Goal: Transaction & Acquisition: Purchase product/service

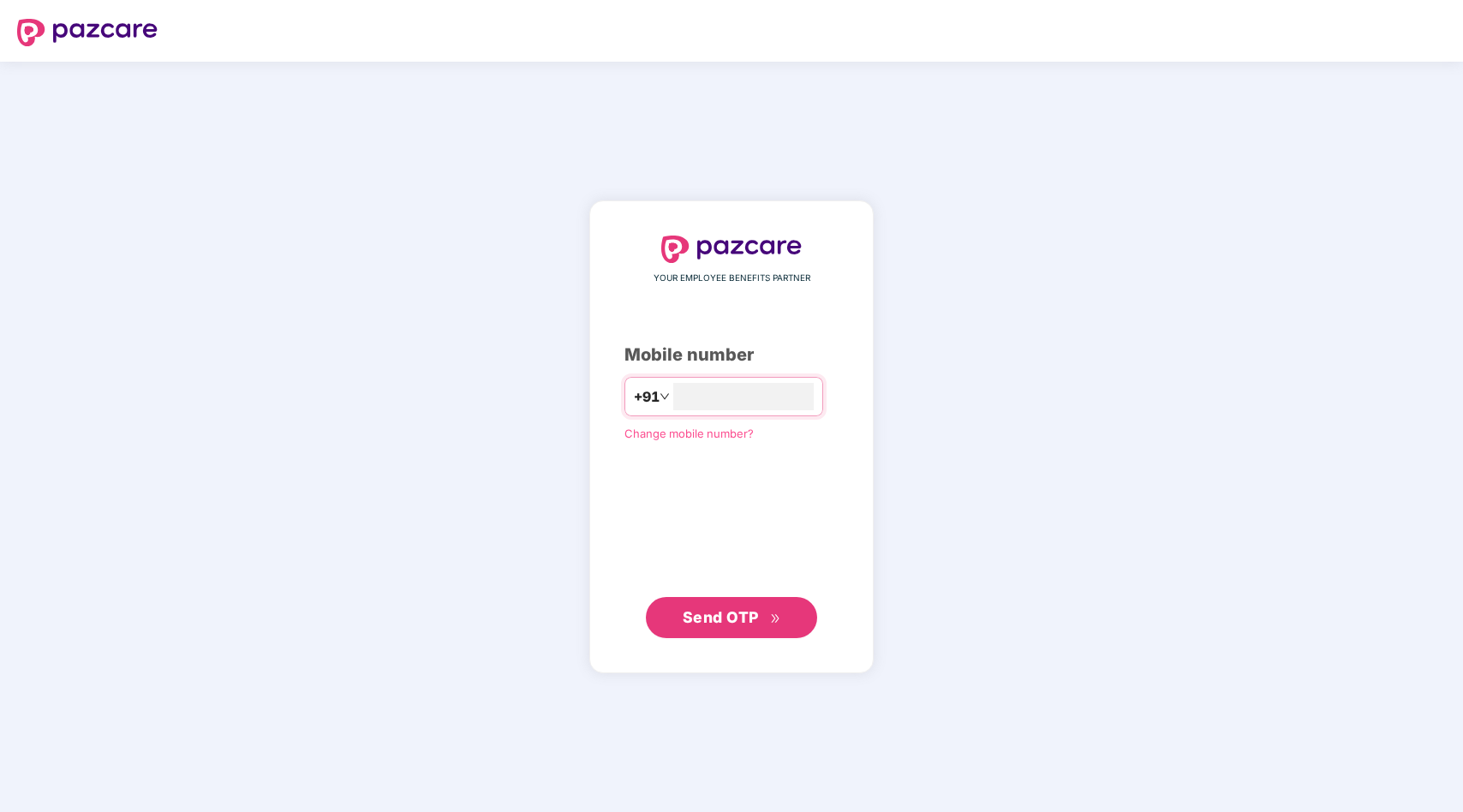
click at [750, 411] on div "+91" at bounding box center [723, 397] width 198 height 39
click at [743, 400] on input "number" at bounding box center [744, 397] width 141 height 27
type input "**********"
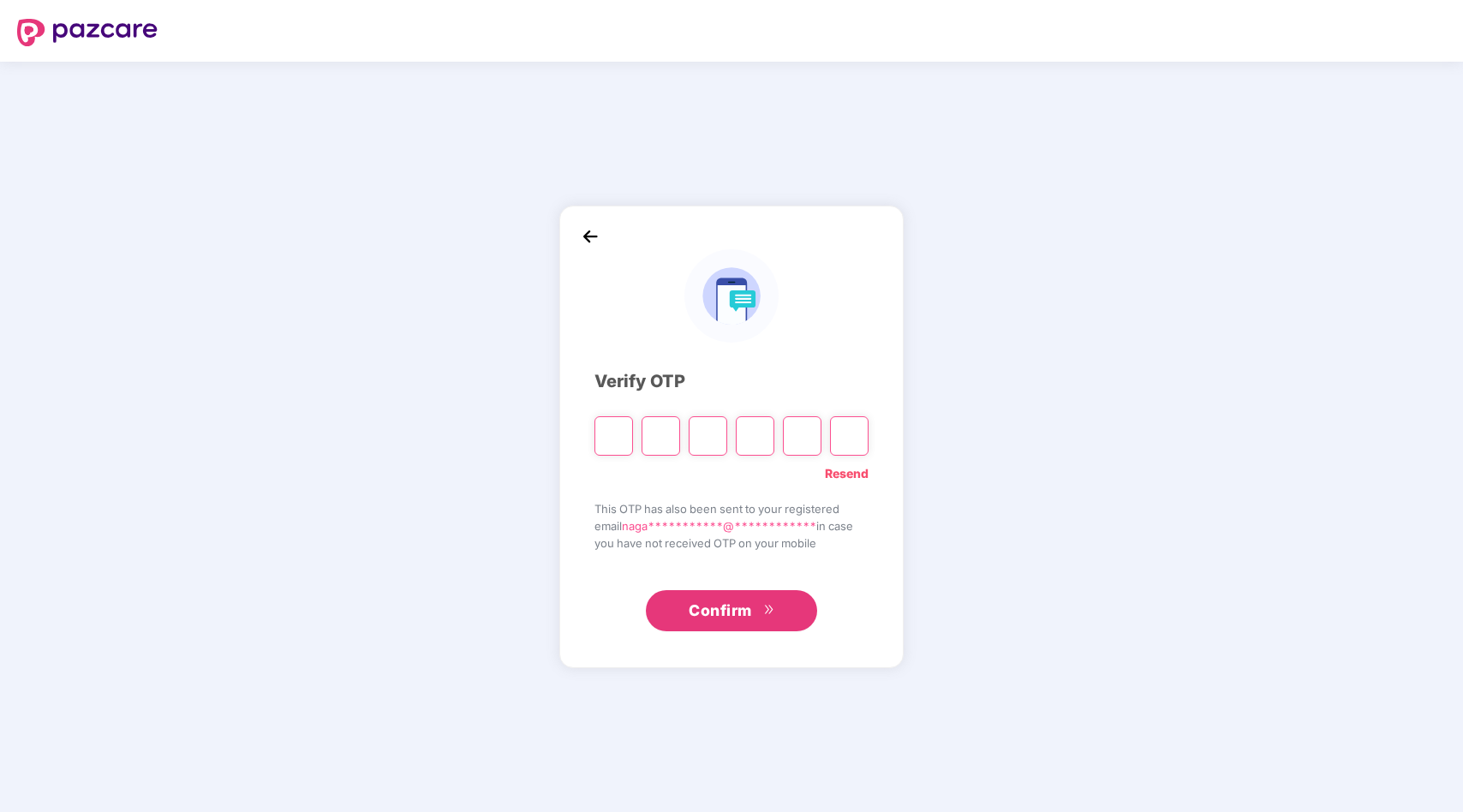
type input "*"
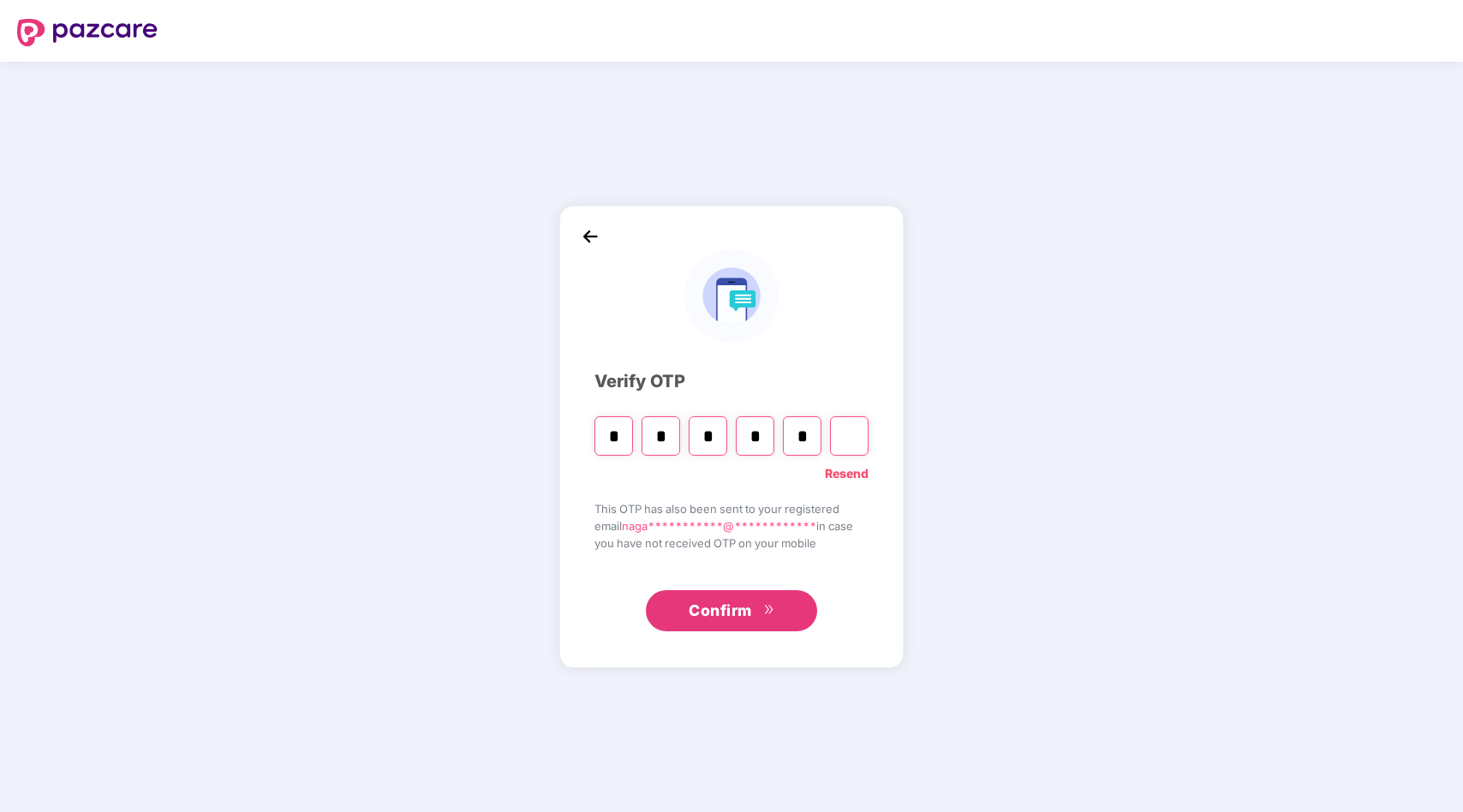
type input "*"
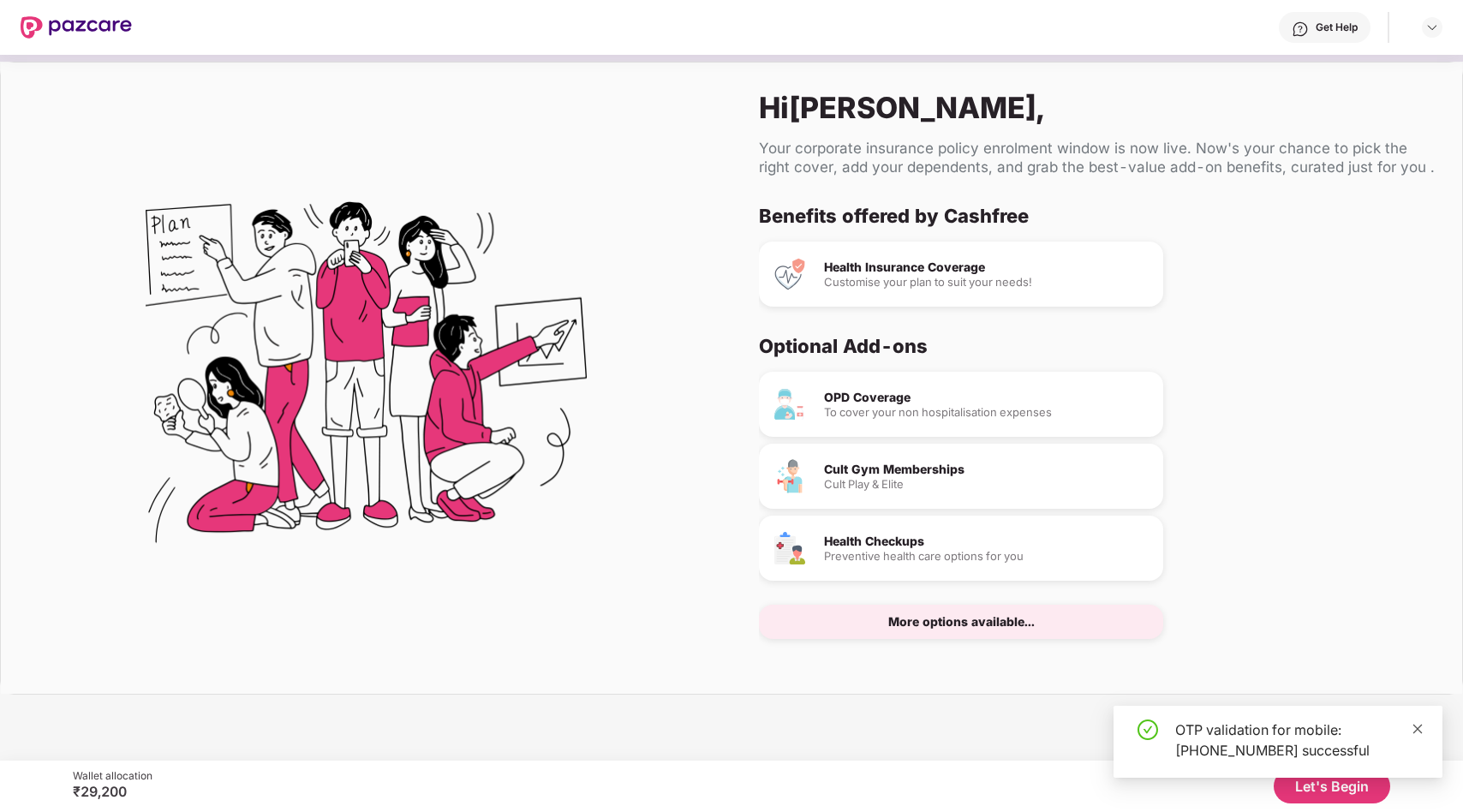
click at [1421, 725] on icon "close" at bounding box center [1418, 729] width 10 height 10
click at [1300, 788] on button "Let's Begin" at bounding box center [1331, 786] width 116 height 34
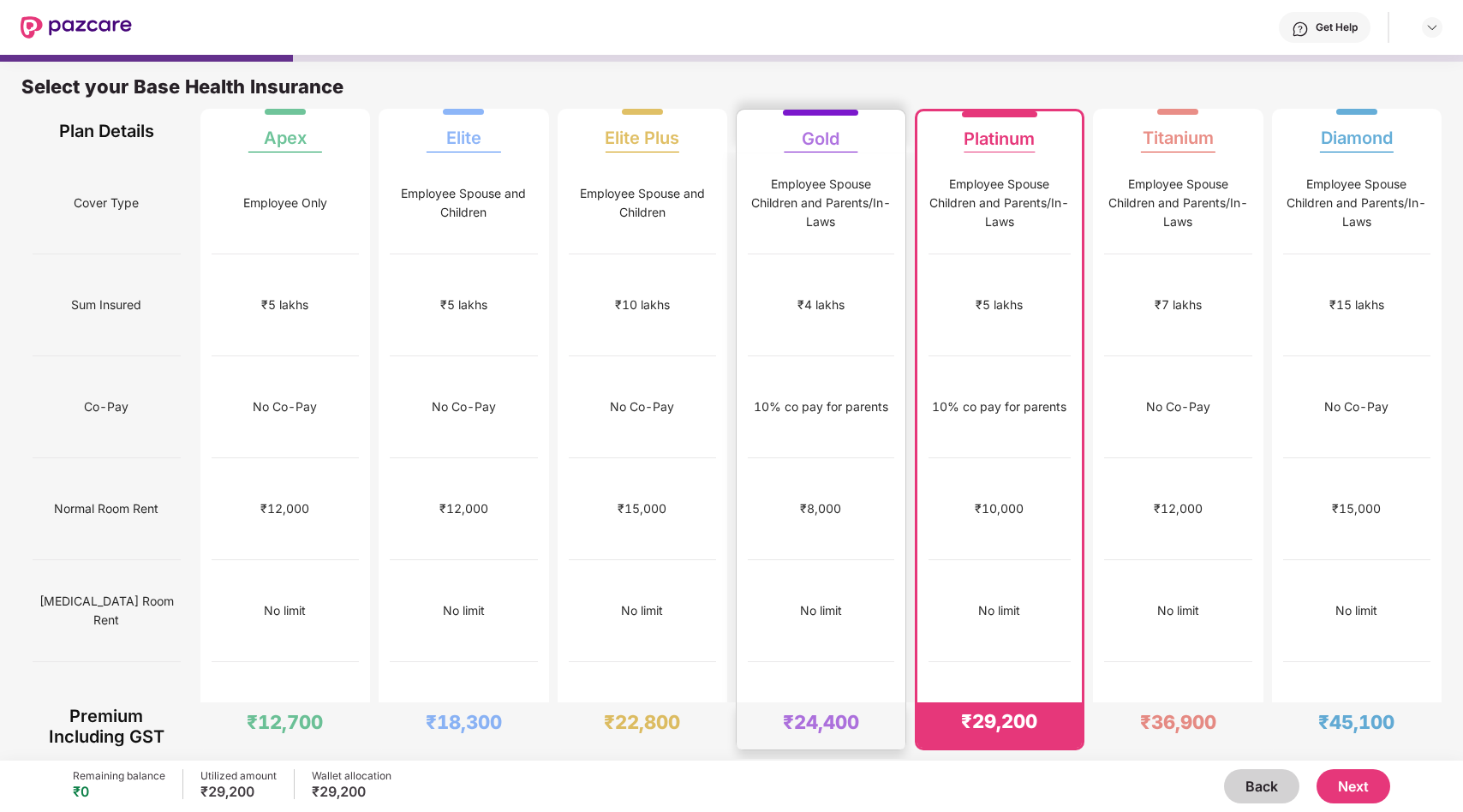
click at [863, 288] on div "₹4 lakhs" at bounding box center [821, 305] width 147 height 102
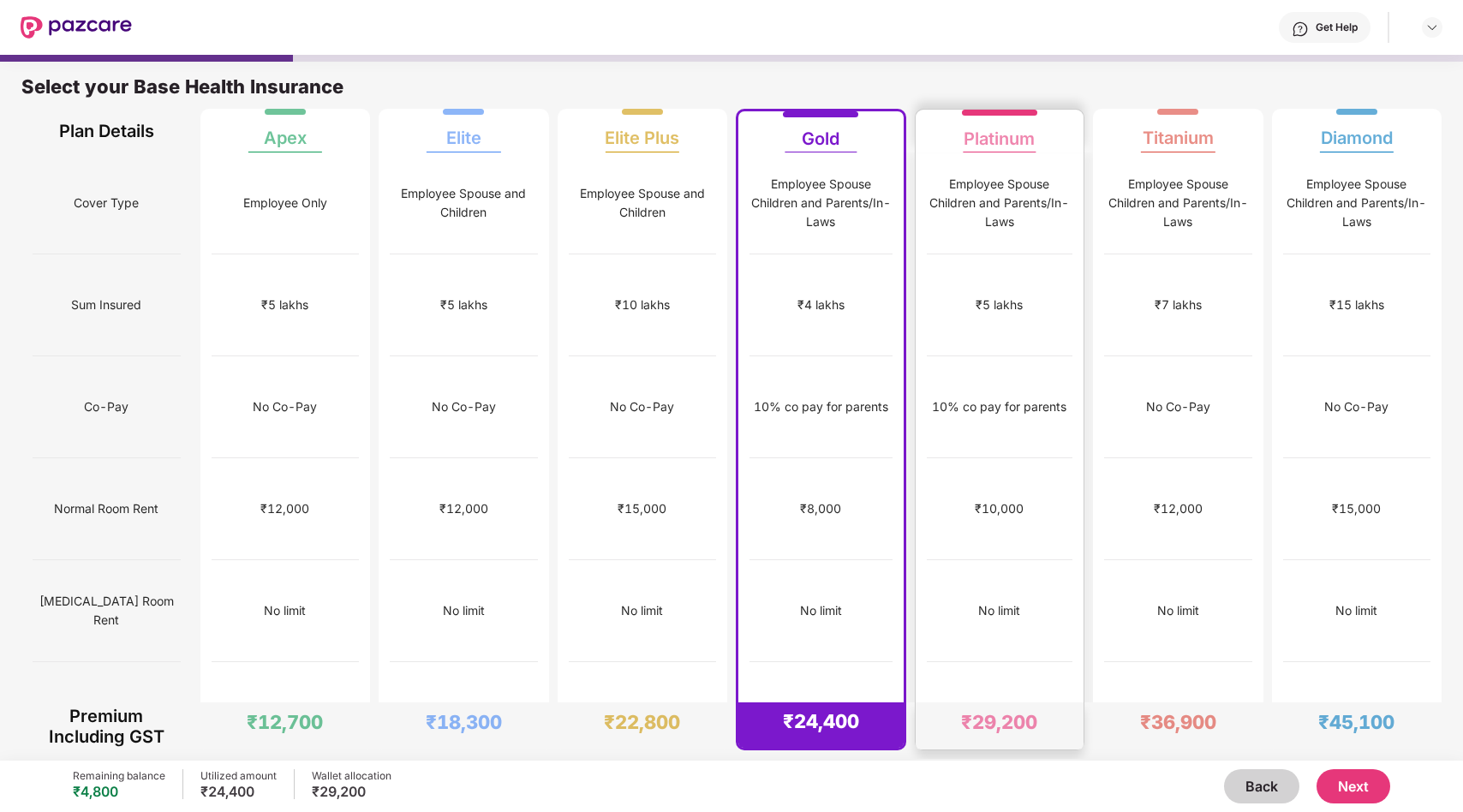
click at [1020, 315] on div "₹5 lakhs" at bounding box center [1000, 305] width 147 height 102
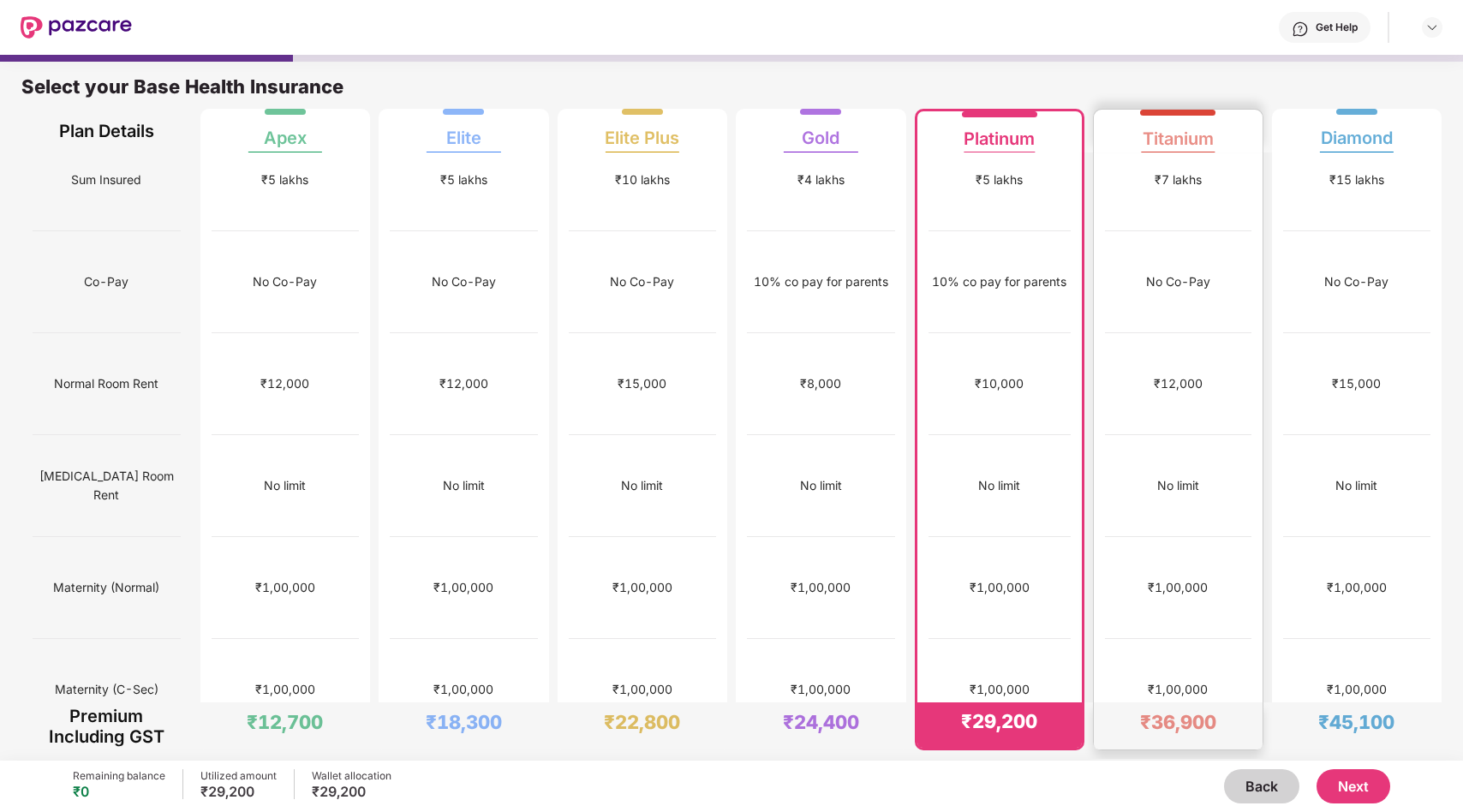
scroll to position [127, 0]
click at [1343, 795] on button "Next" at bounding box center [1353, 786] width 73 height 34
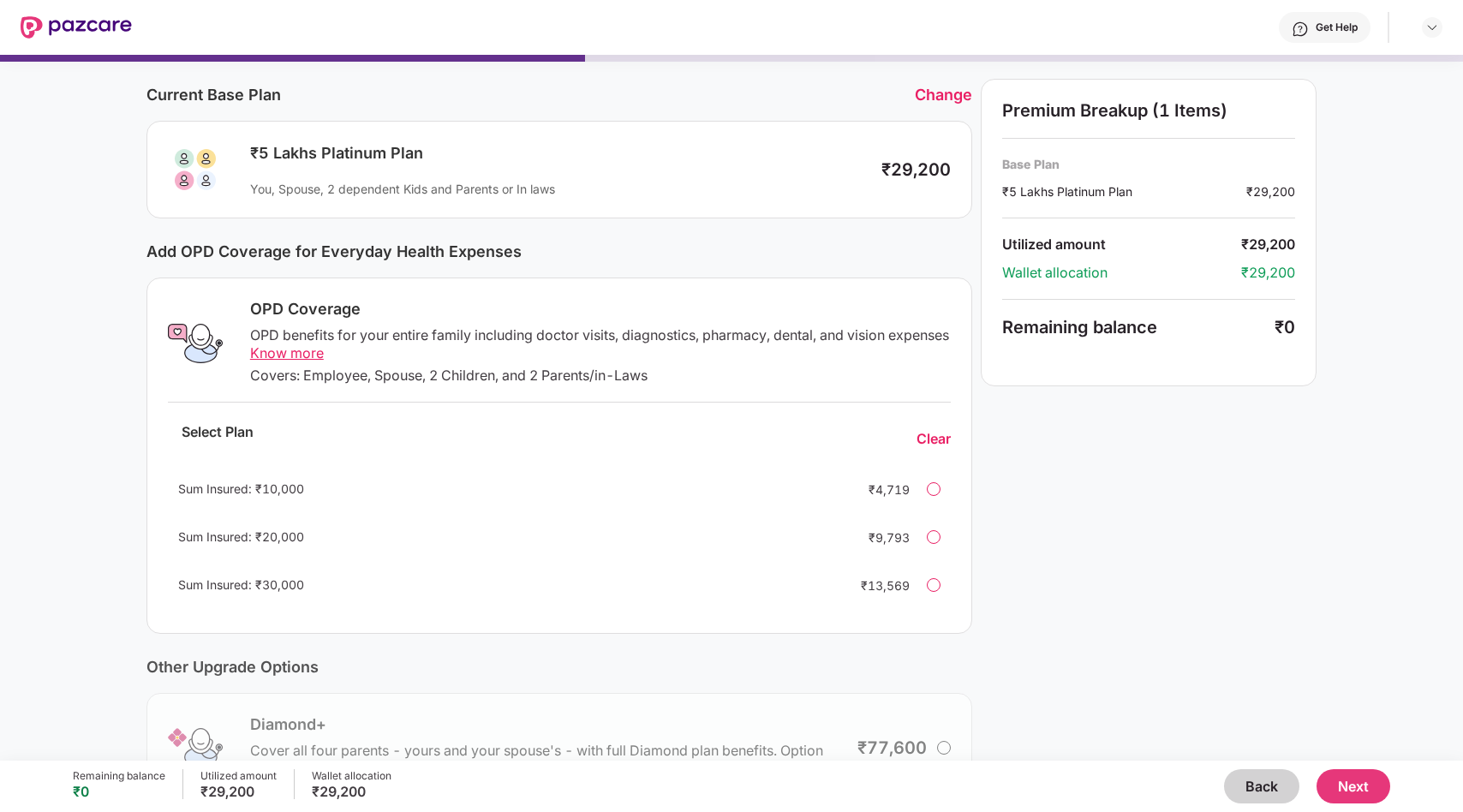
scroll to position [0, 0]
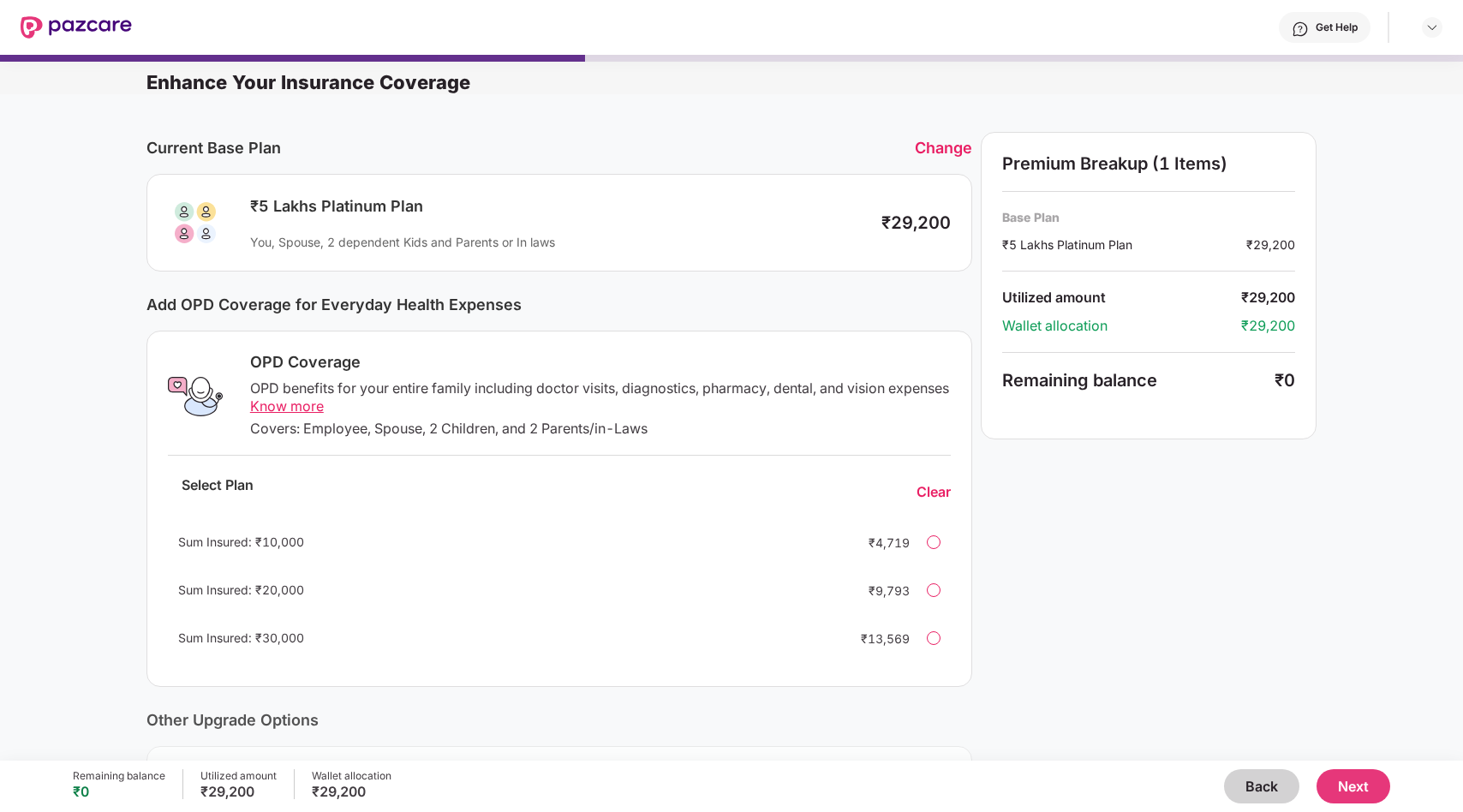
click at [935, 542] on div at bounding box center [933, 542] width 14 height 14
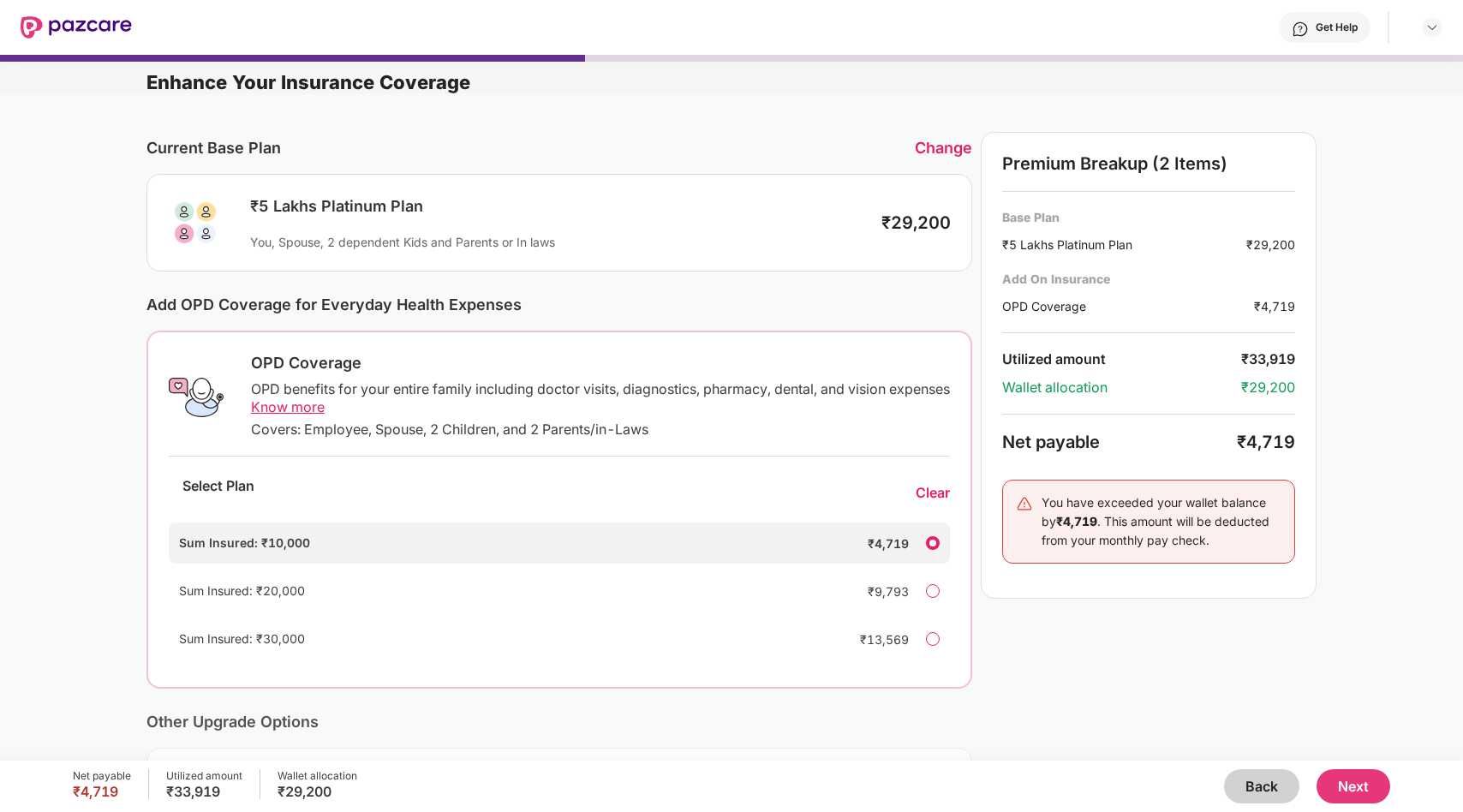
click at [921, 492] on div "Clear" at bounding box center [932, 492] width 34 height 18
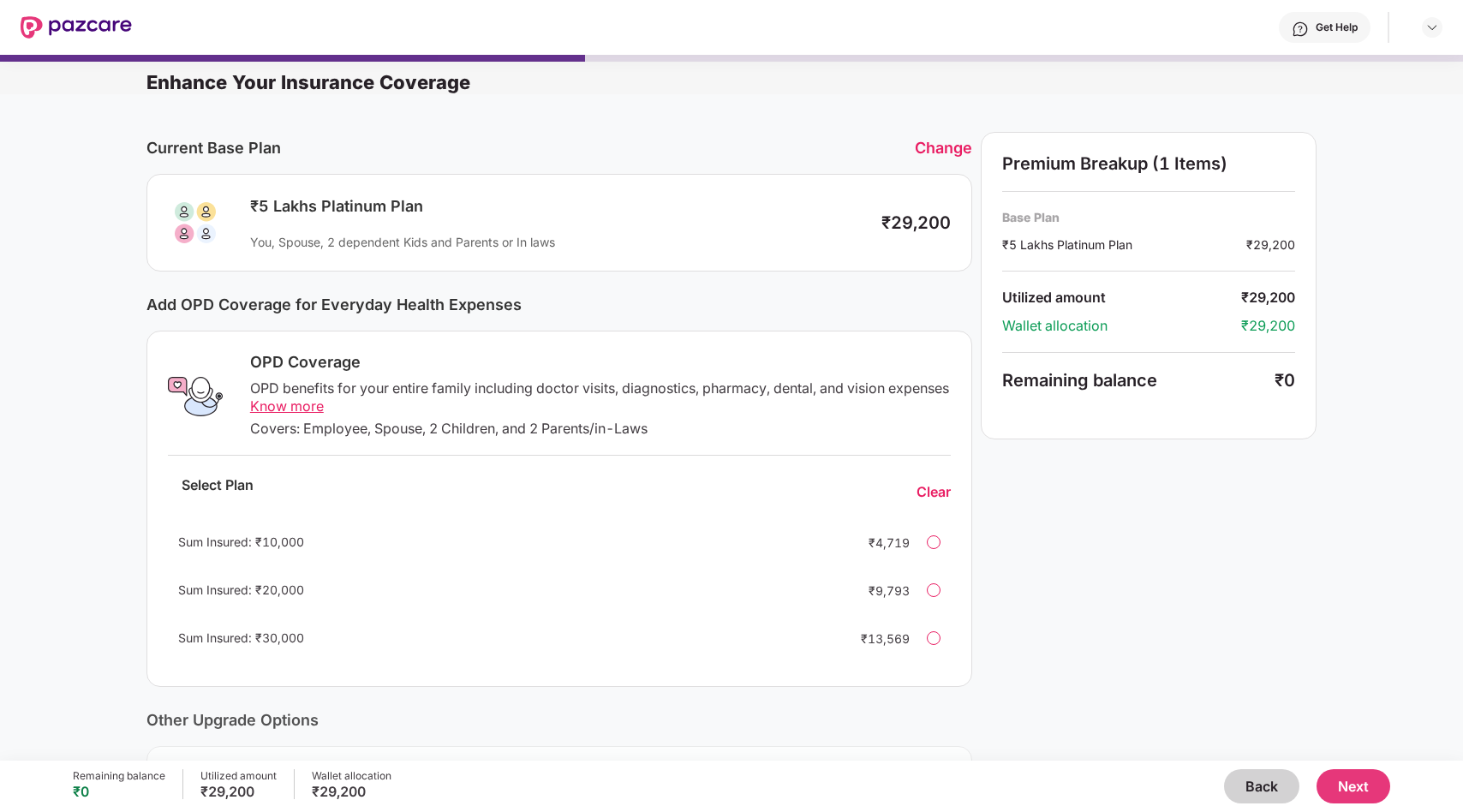
click at [1342, 797] on button "Next" at bounding box center [1353, 786] width 73 height 34
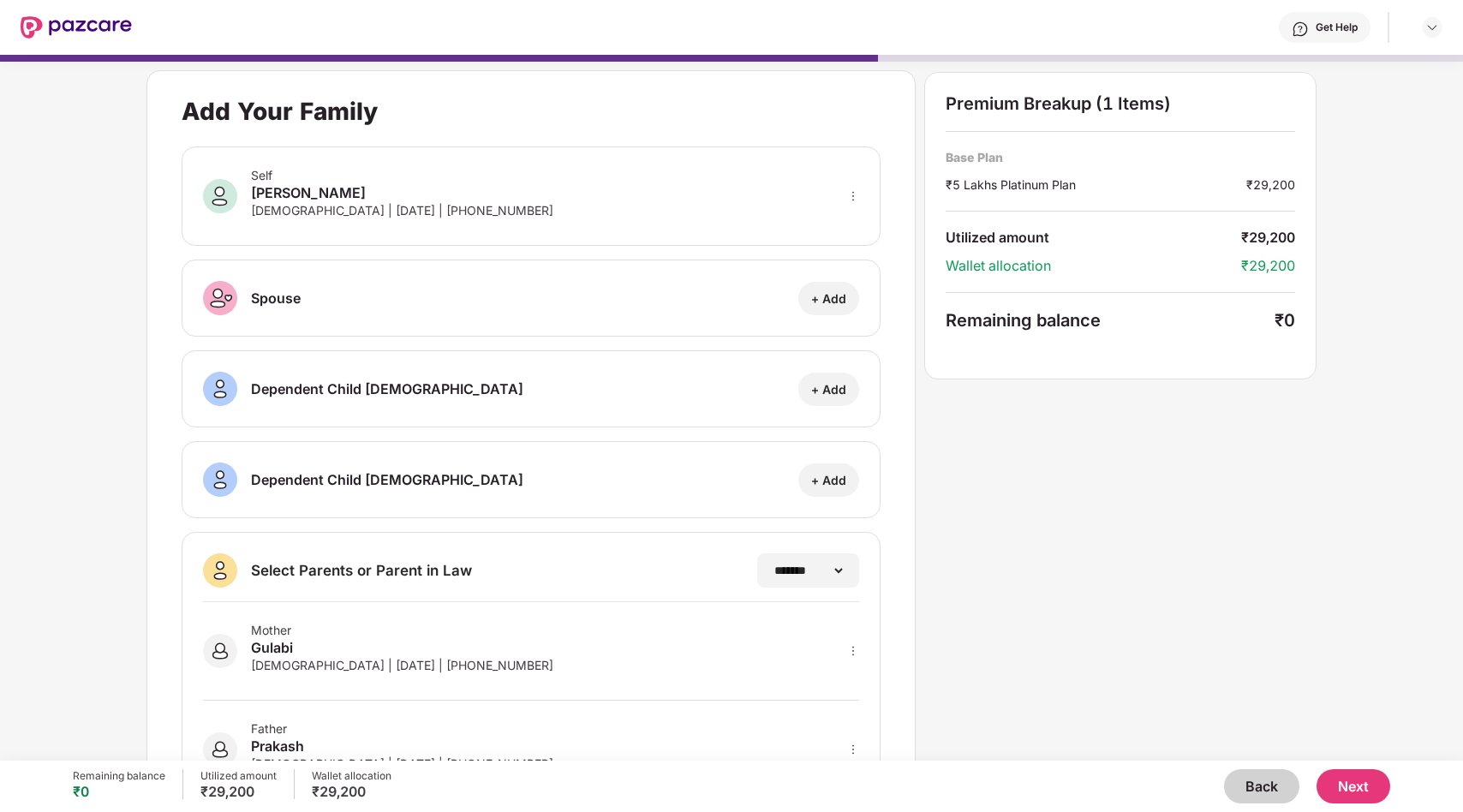
scroll to position [78, 0]
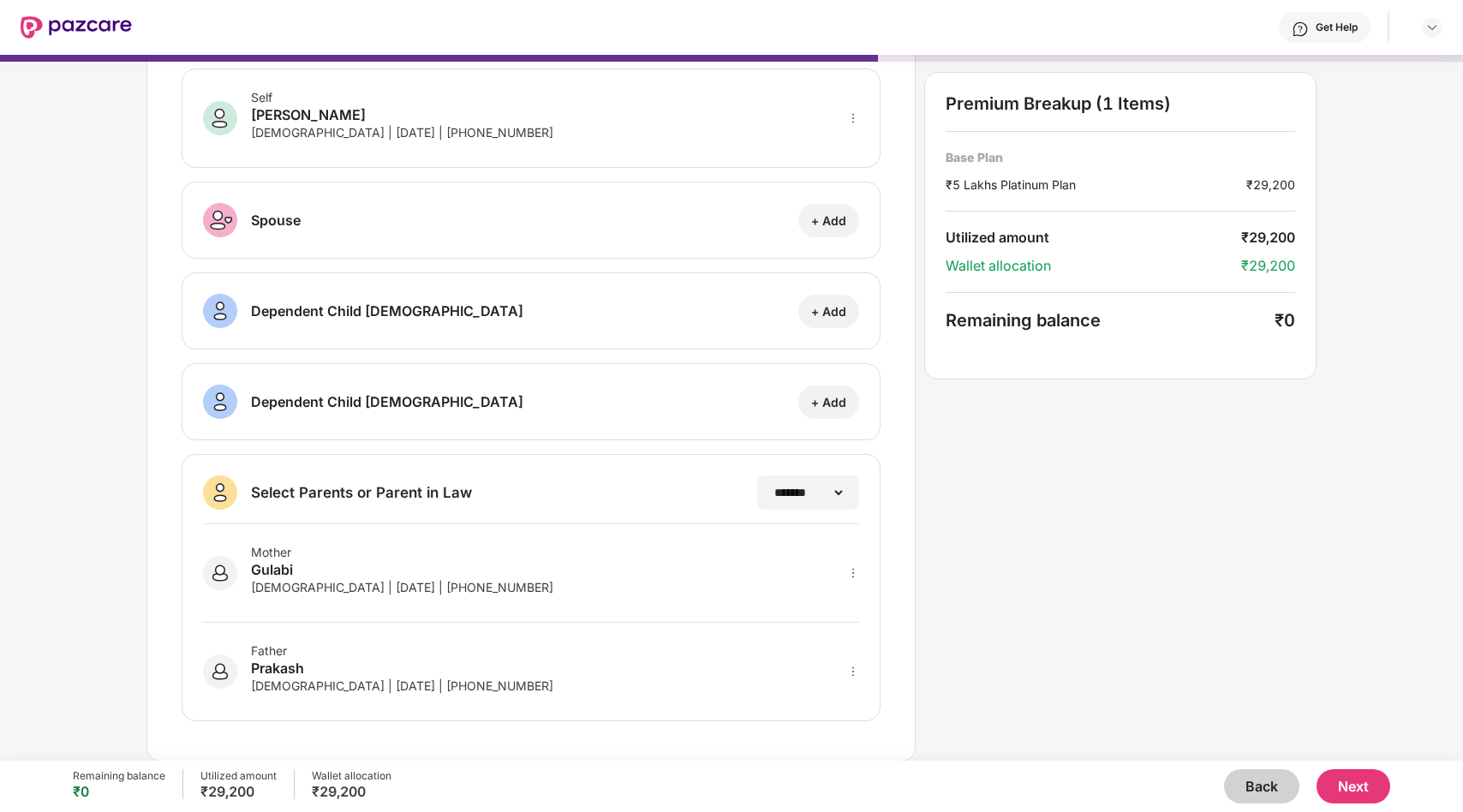
click at [1343, 788] on button "Next" at bounding box center [1353, 786] width 73 height 34
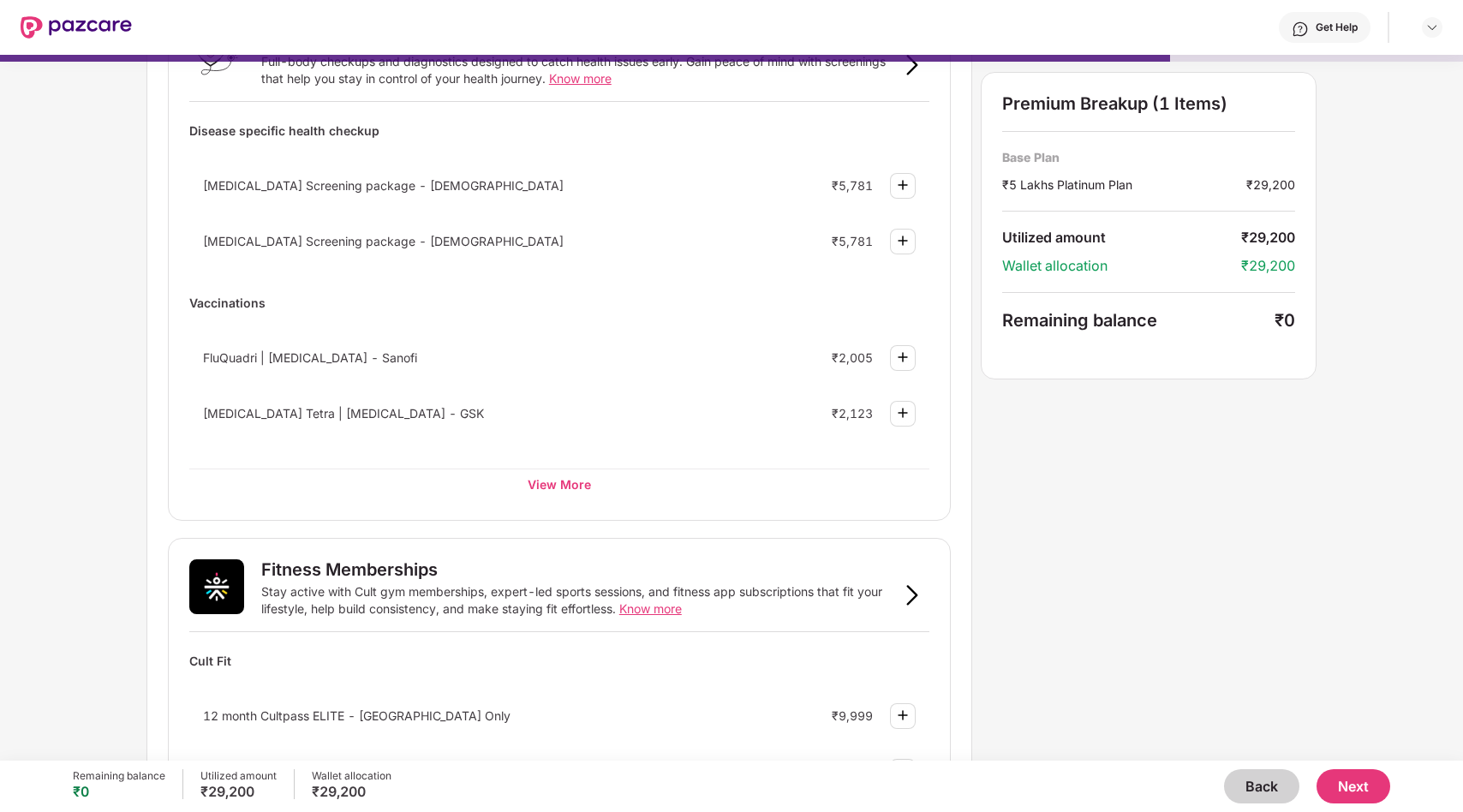
scroll to position [179, 0]
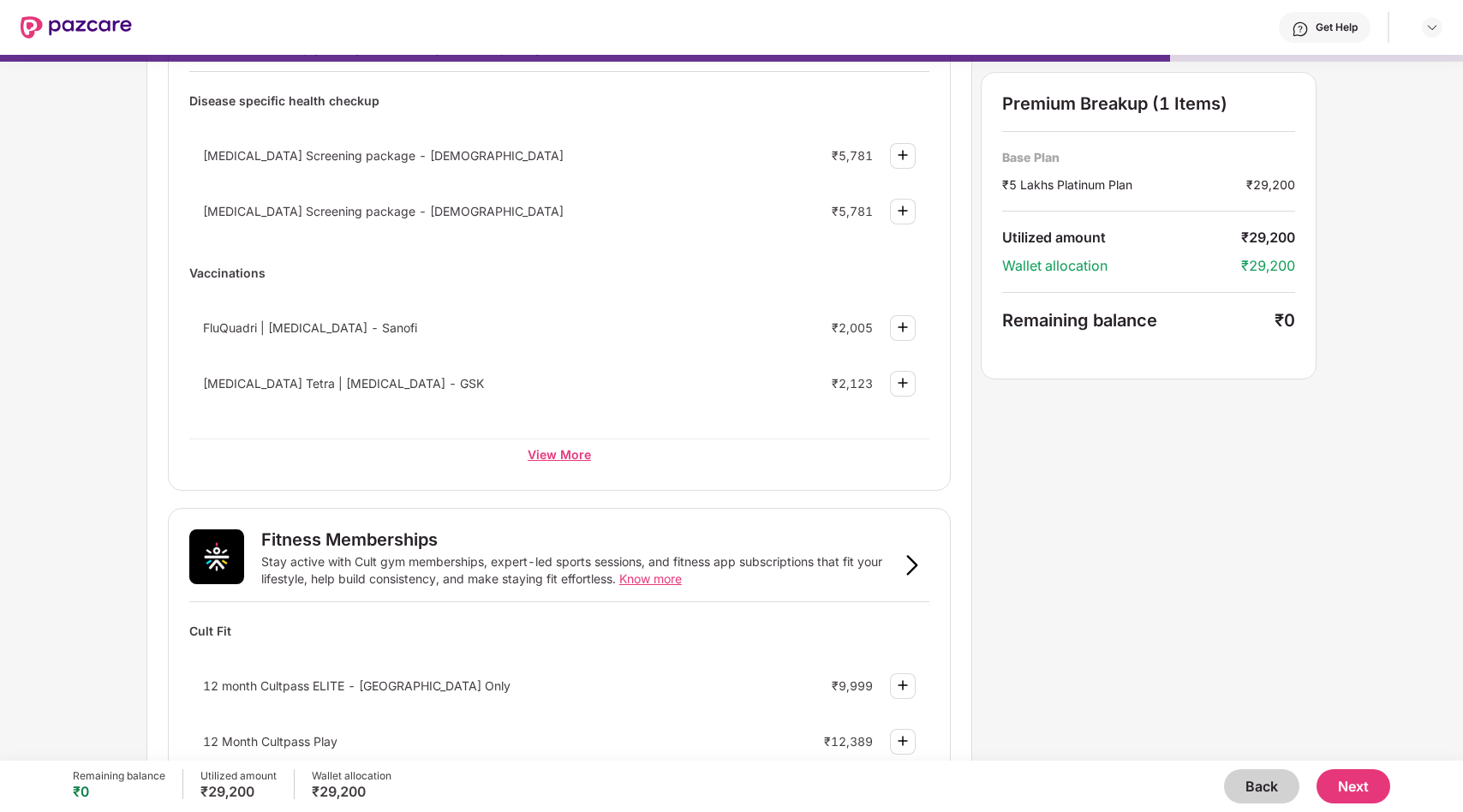
click at [573, 458] on div "View More" at bounding box center [559, 454] width 740 height 31
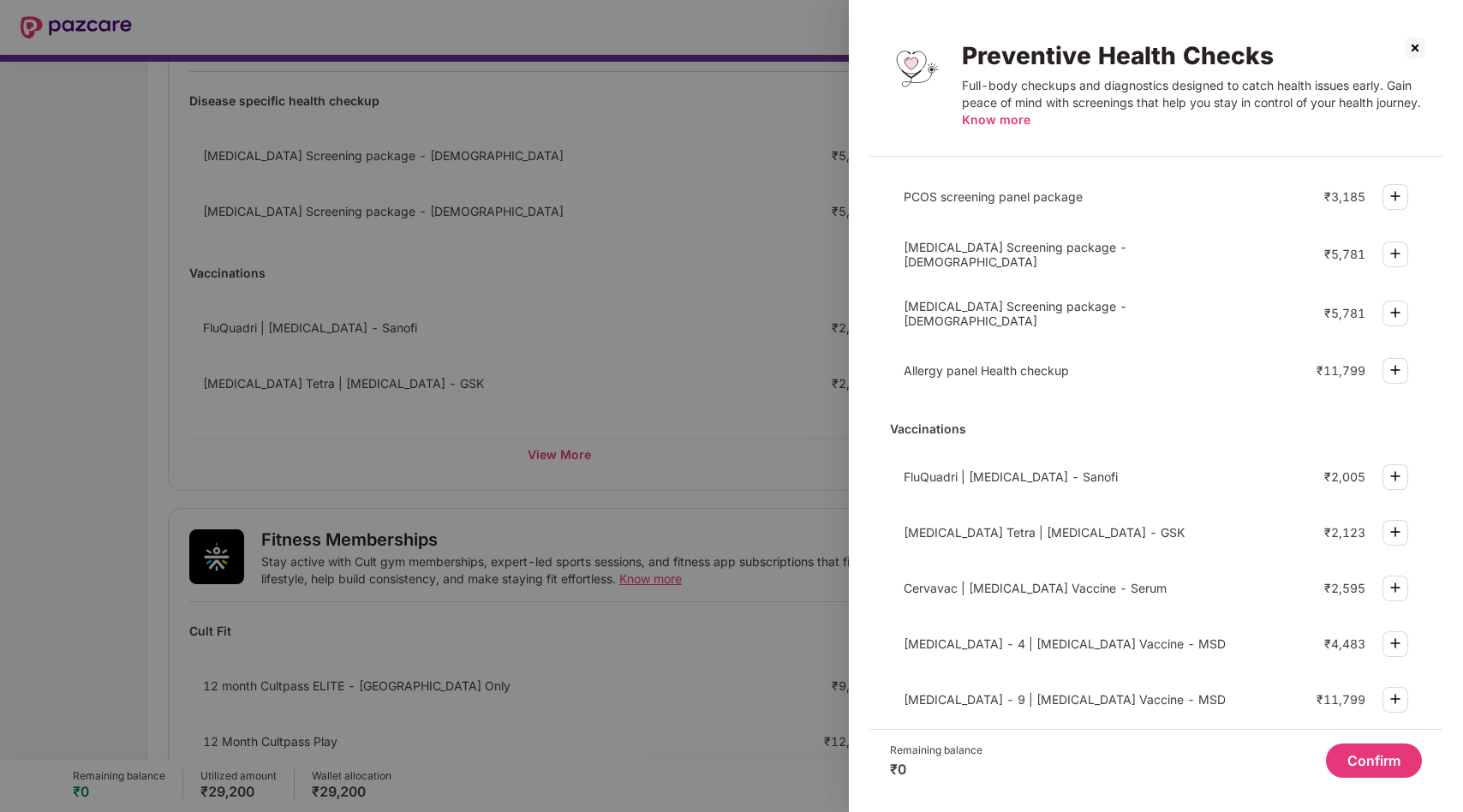
scroll to position [337, 0]
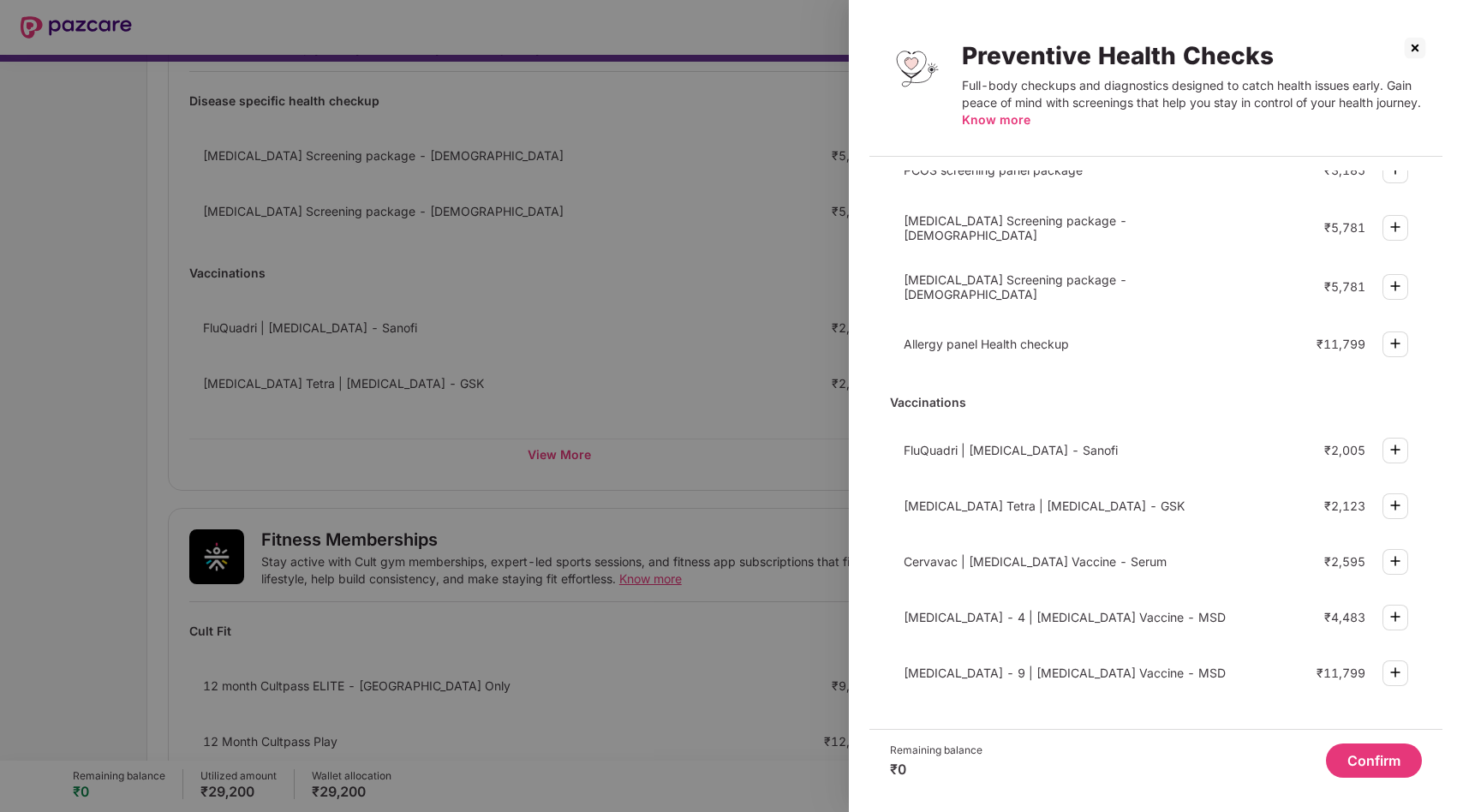
click at [760, 409] on div at bounding box center [731, 406] width 1463 height 812
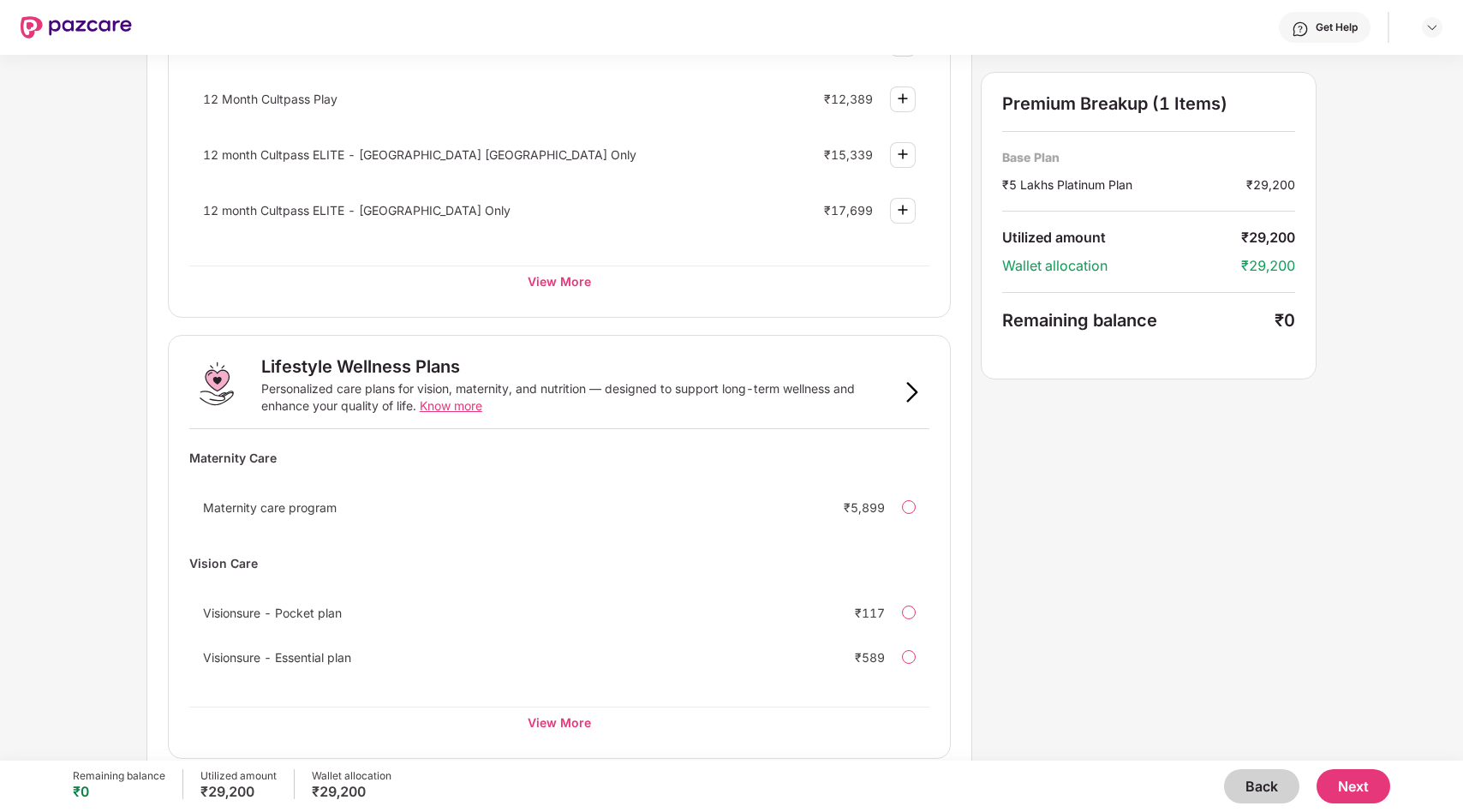
scroll to position [841, 0]
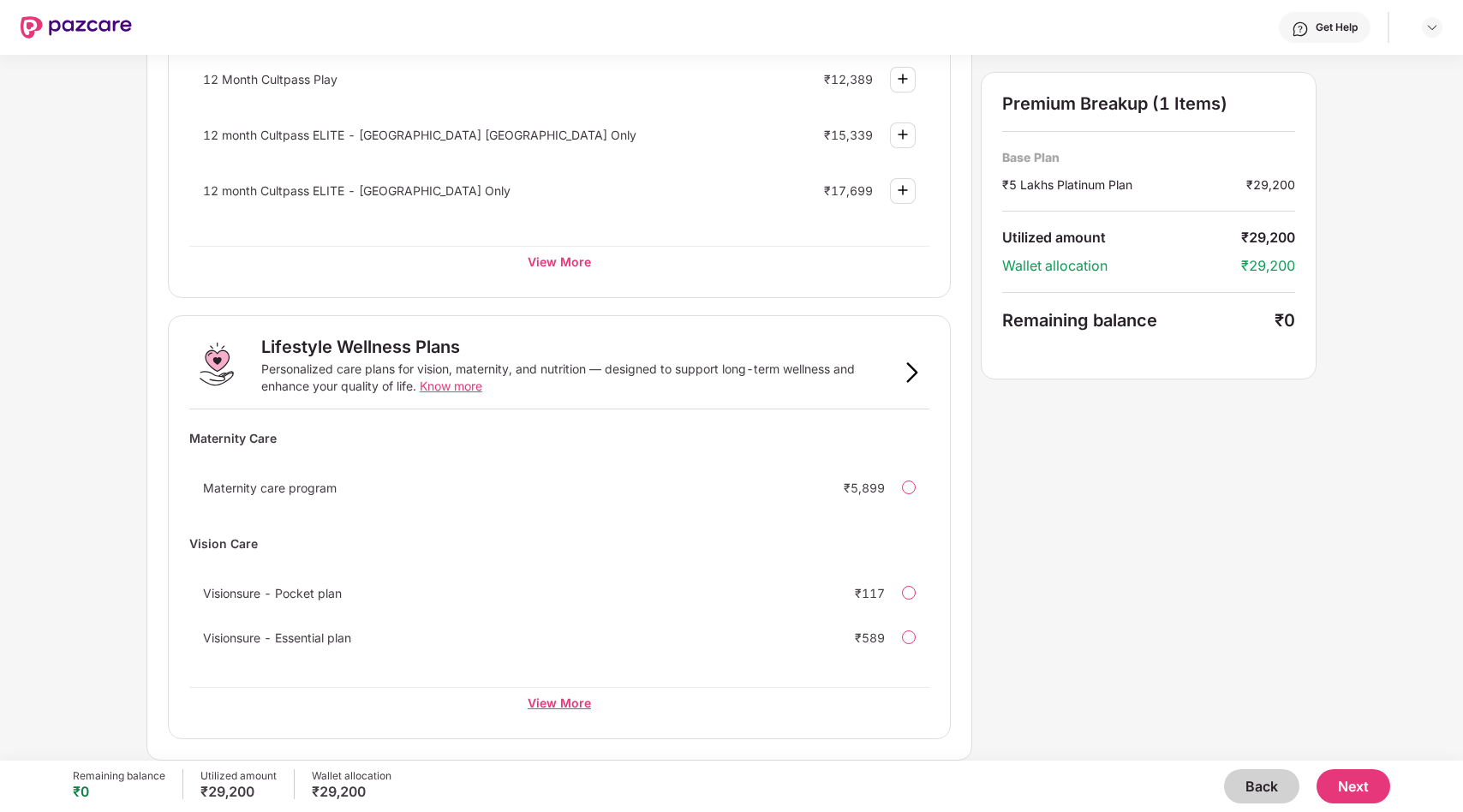
click at [557, 705] on div "View More" at bounding box center [559, 703] width 740 height 31
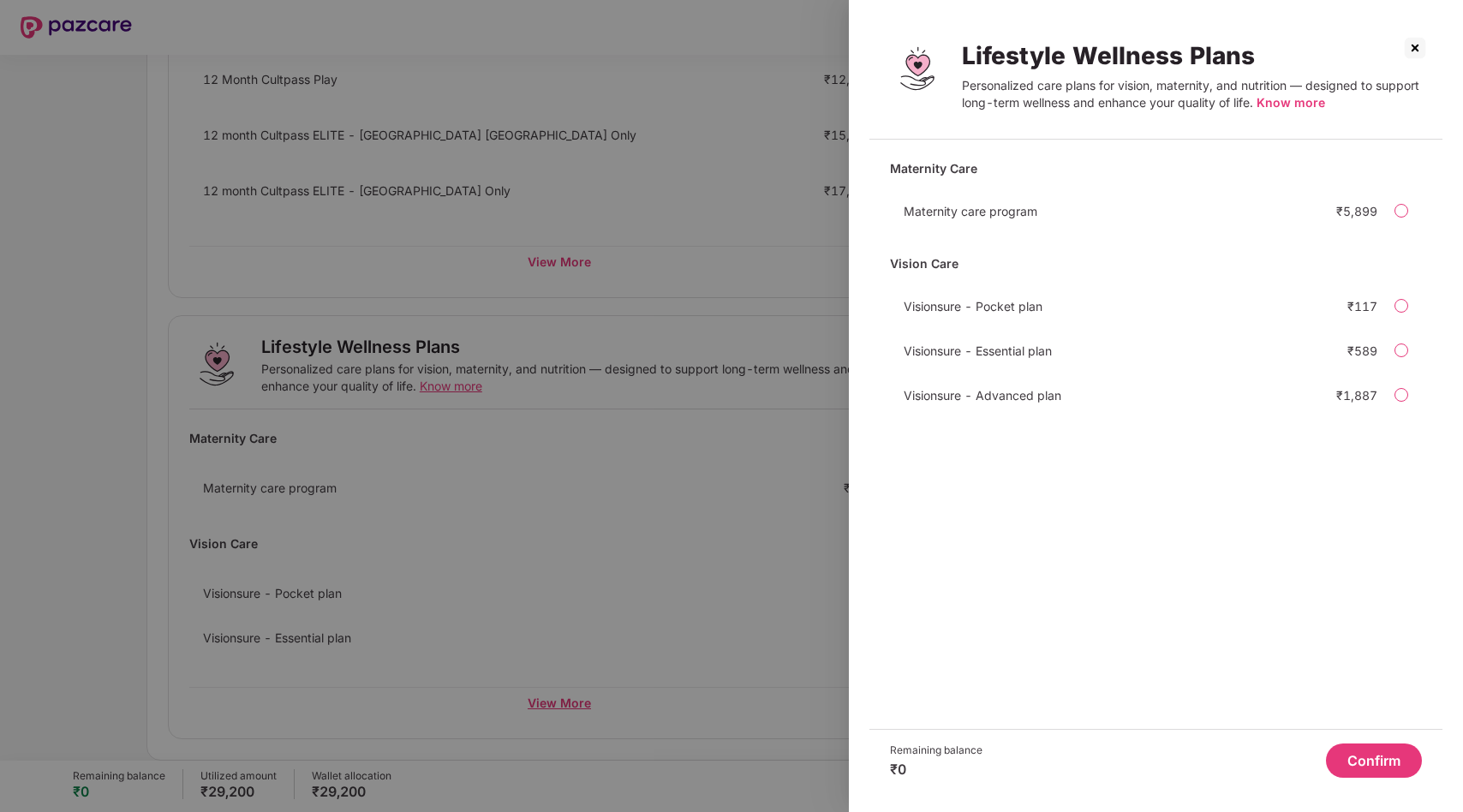
scroll to position [0, 0]
click at [1399, 302] on div at bounding box center [1401, 306] width 14 height 14
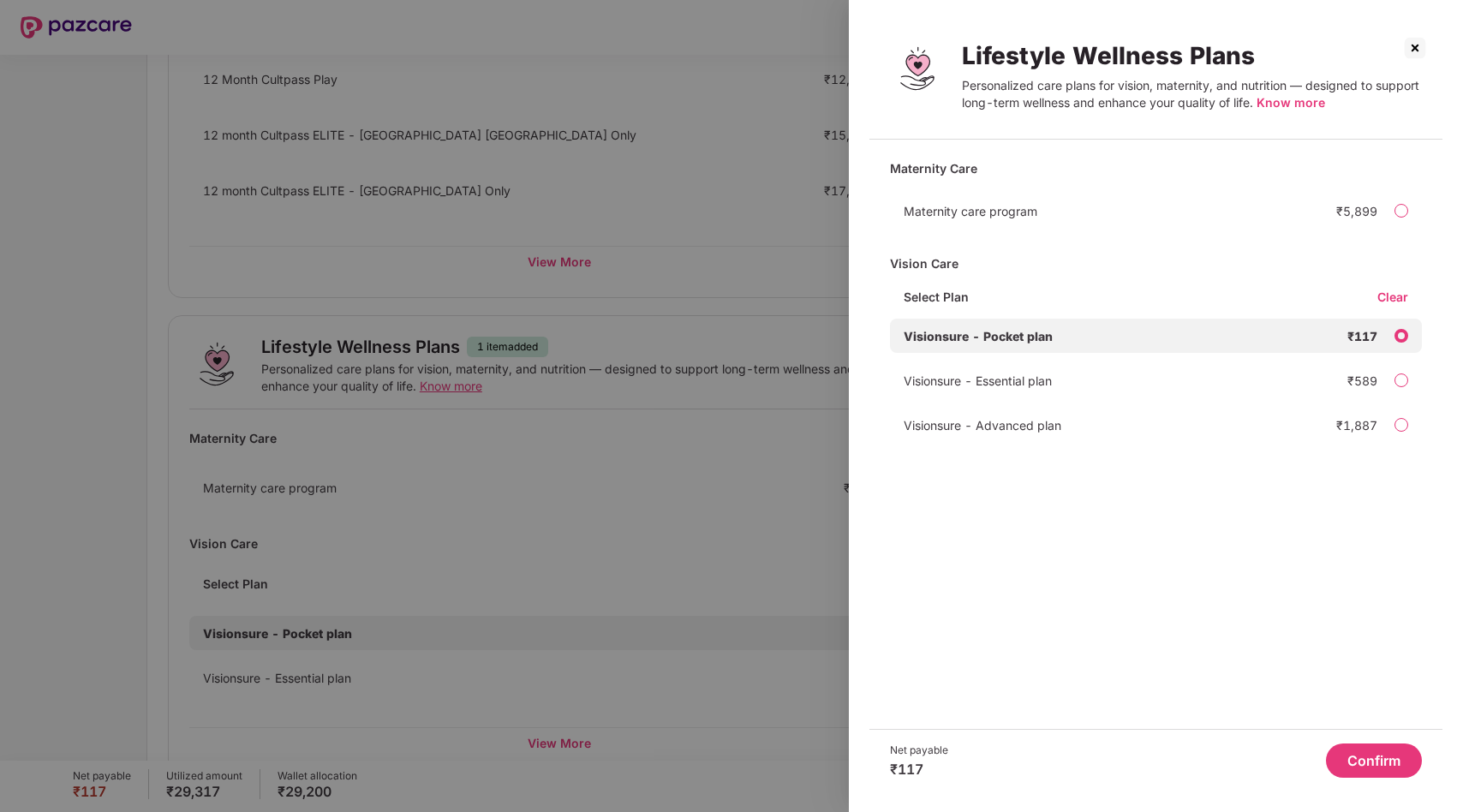
click at [1398, 382] on div at bounding box center [1401, 380] width 14 height 14
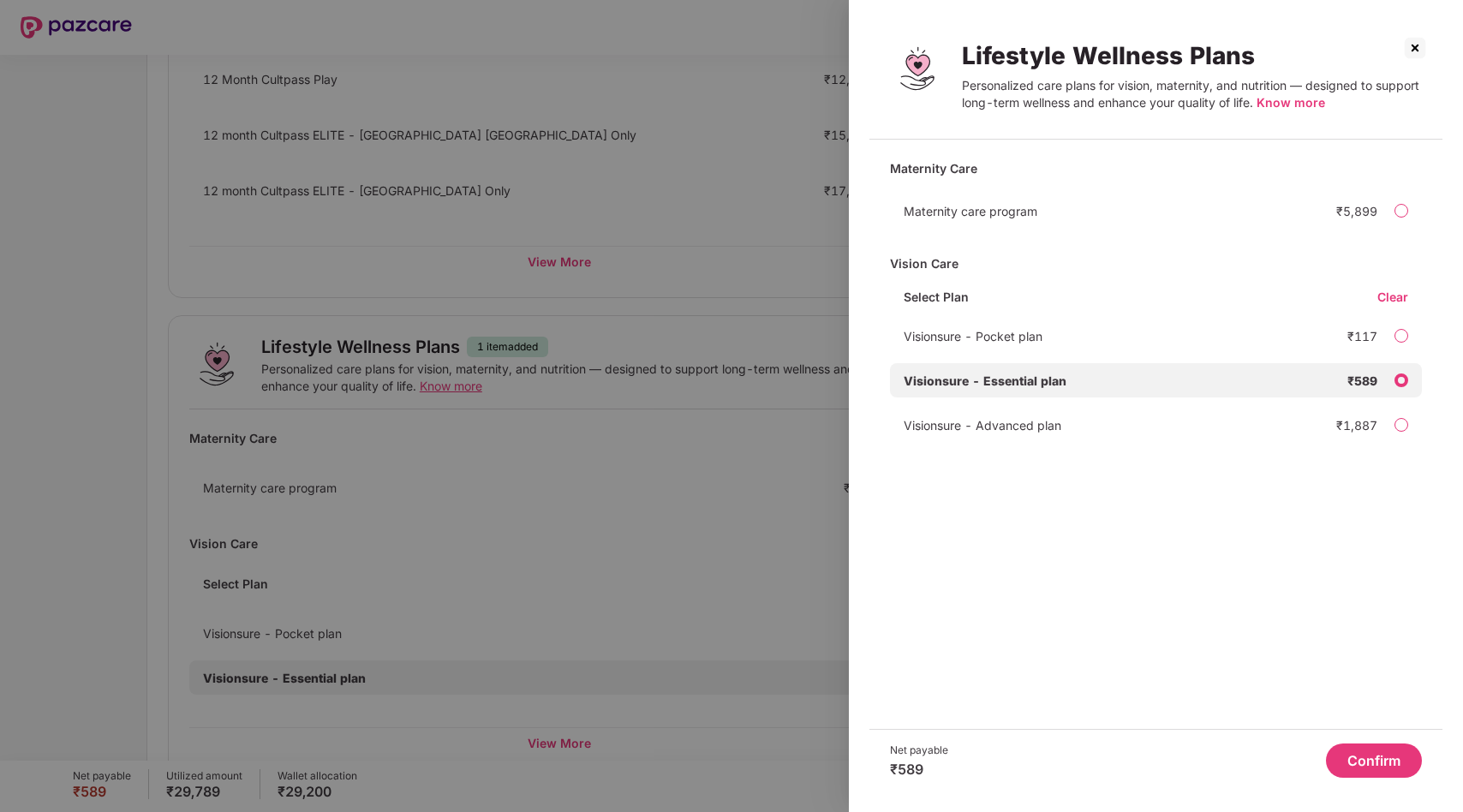
click at [1377, 763] on button "Confirm" at bounding box center [1374, 760] width 96 height 34
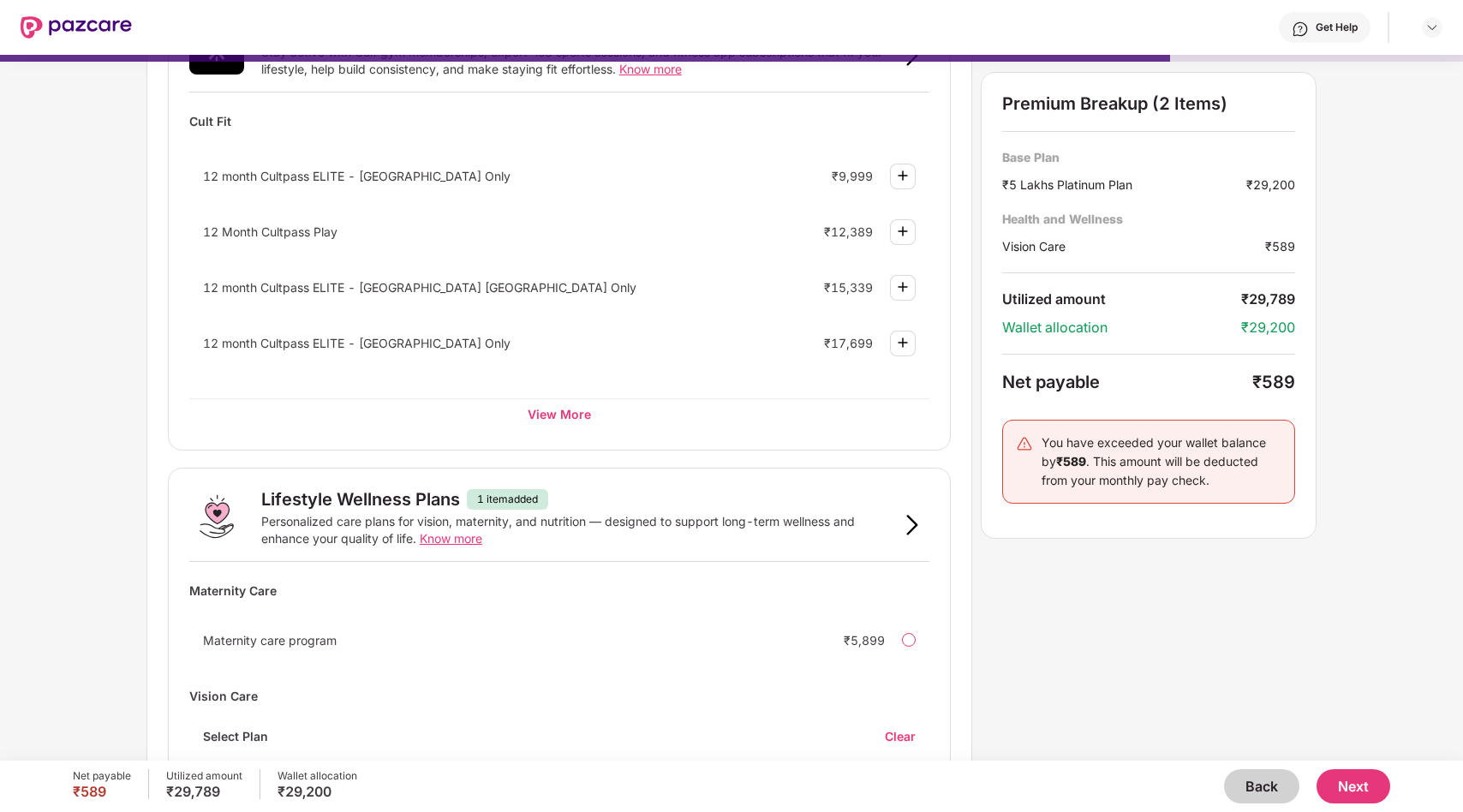
scroll to position [683, 0]
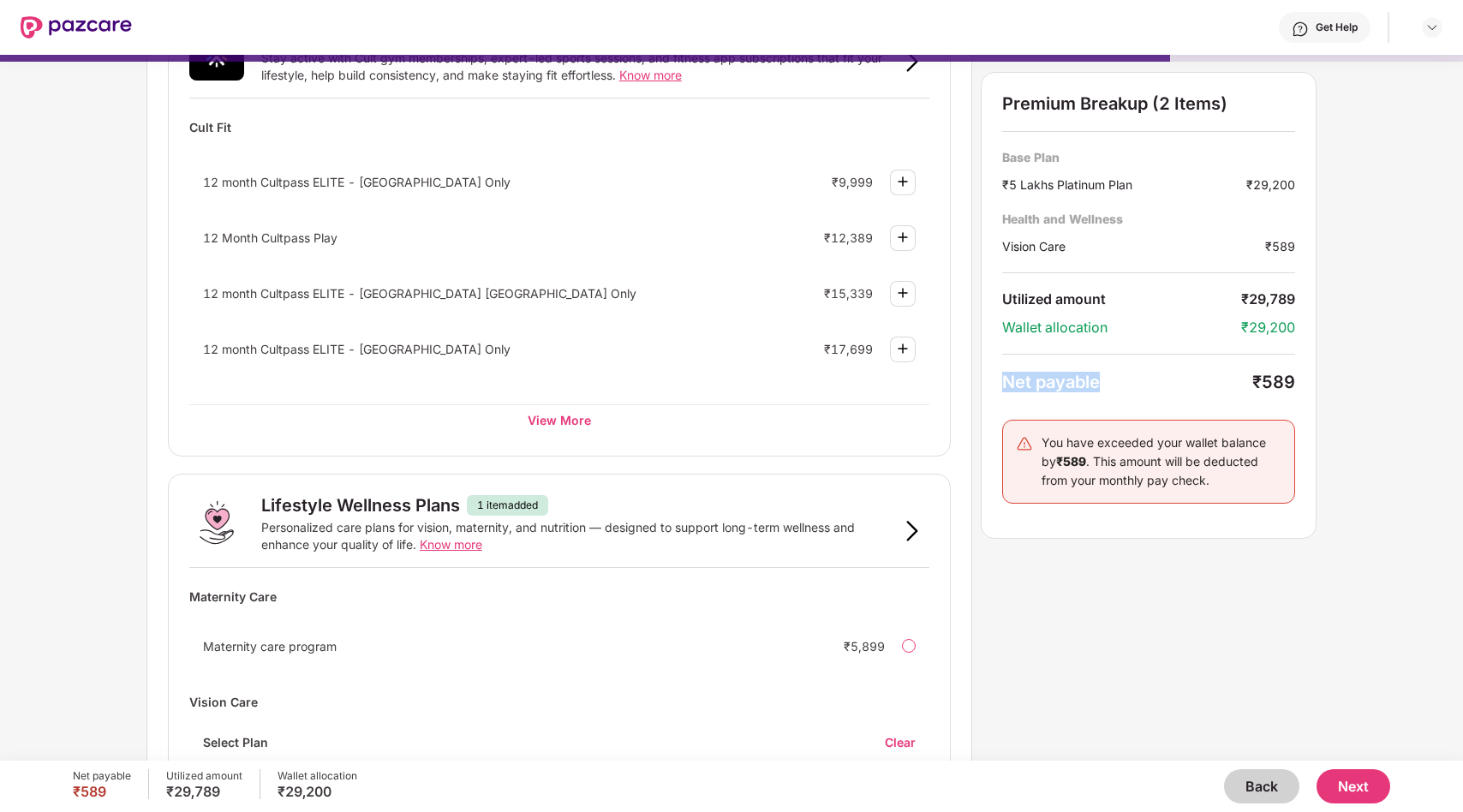
drag, startPoint x: 996, startPoint y: 388, endPoint x: 1128, endPoint y: 385, distance: 132.0
click at [1128, 385] on div "Premium Breakup (2 Items) Base Plan ₹5 Lakhs Platinum Plan ₹29,200 Health and W…" at bounding box center [1149, 306] width 336 height 467
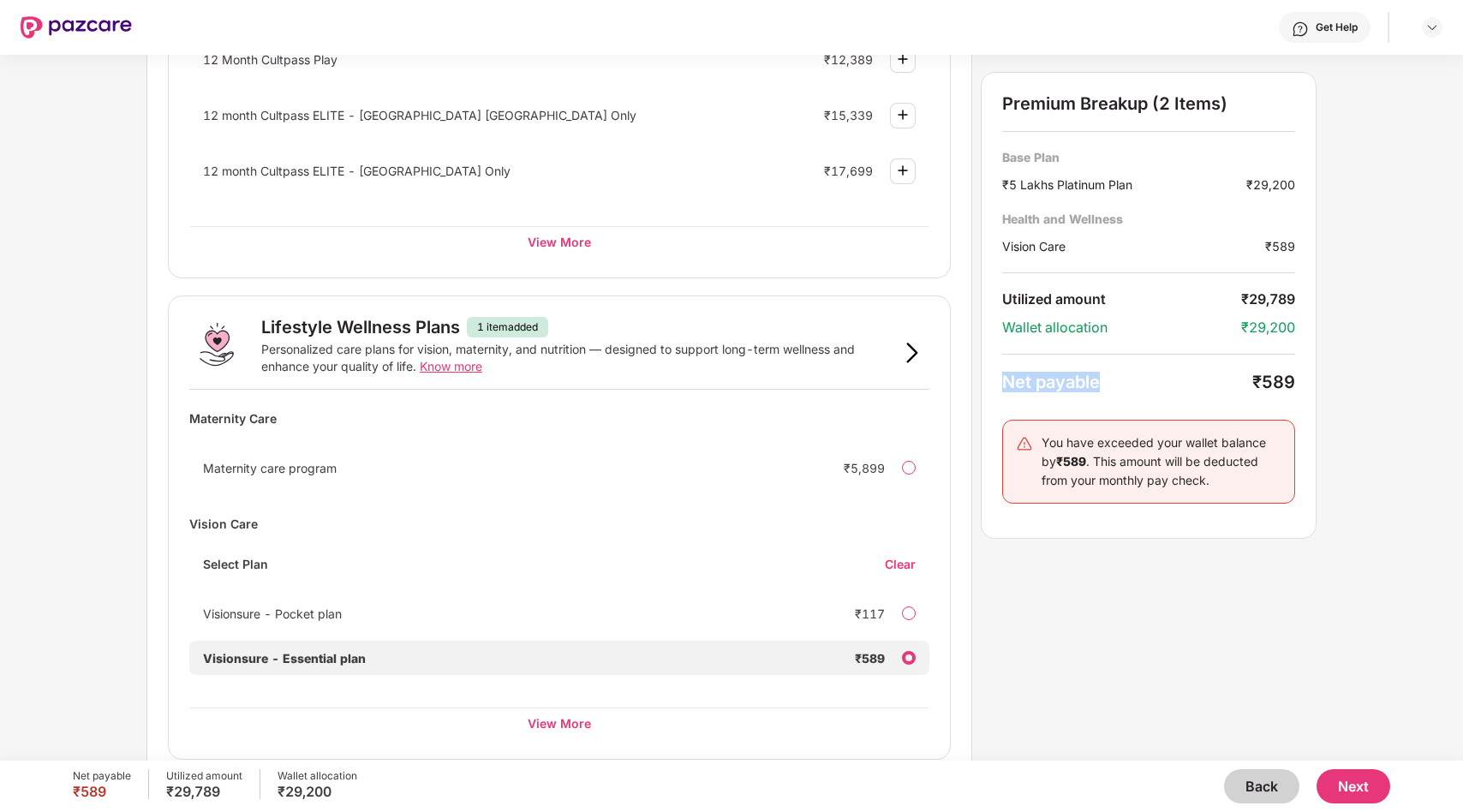
scroll to position [881, 0]
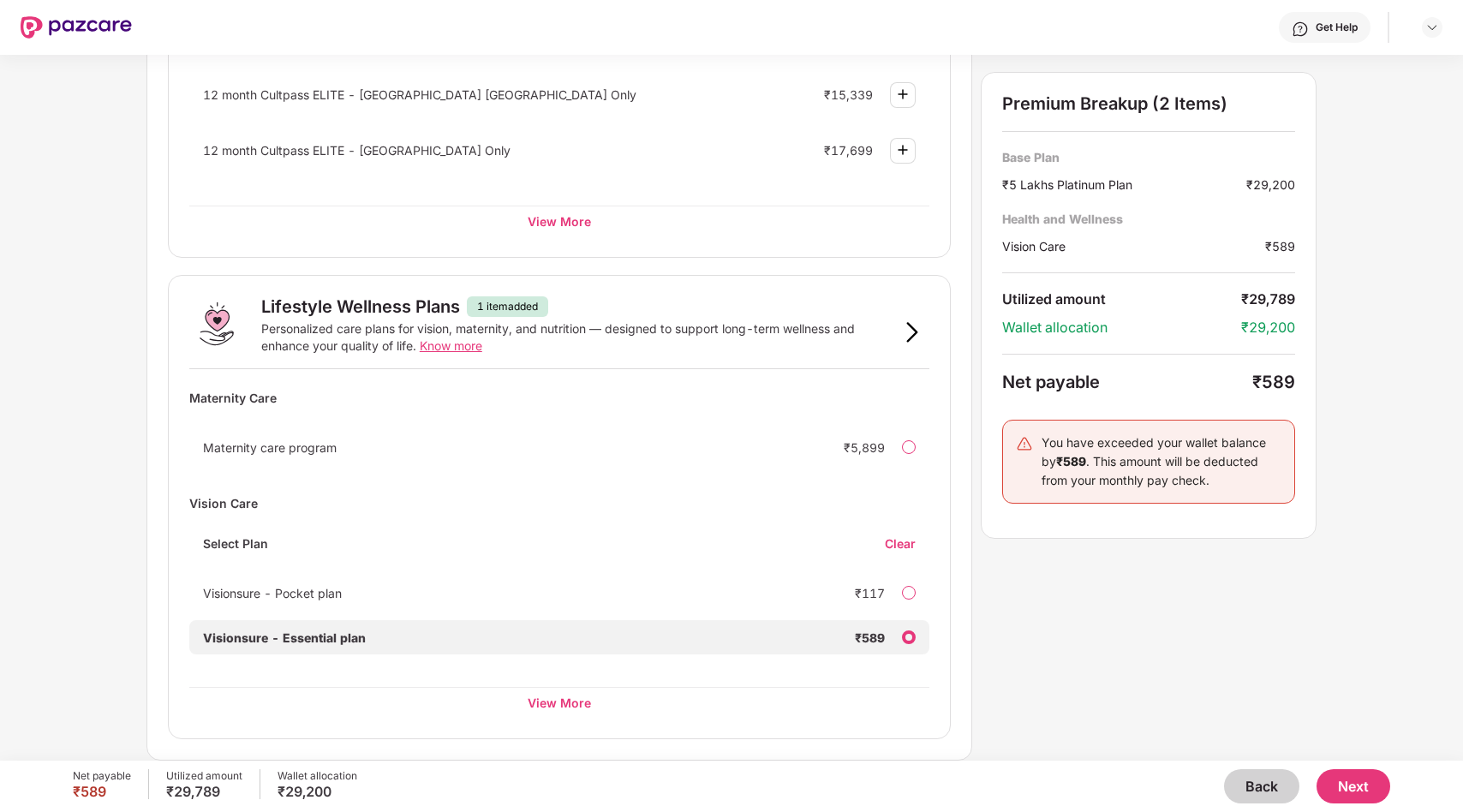
click at [551, 685] on div "Maternity Care Maternity care program ₹5,899 Vision Care Select Plan Clear Visi…" at bounding box center [559, 550] width 740 height 335
click at [545, 709] on div "View More" at bounding box center [559, 703] width 740 height 31
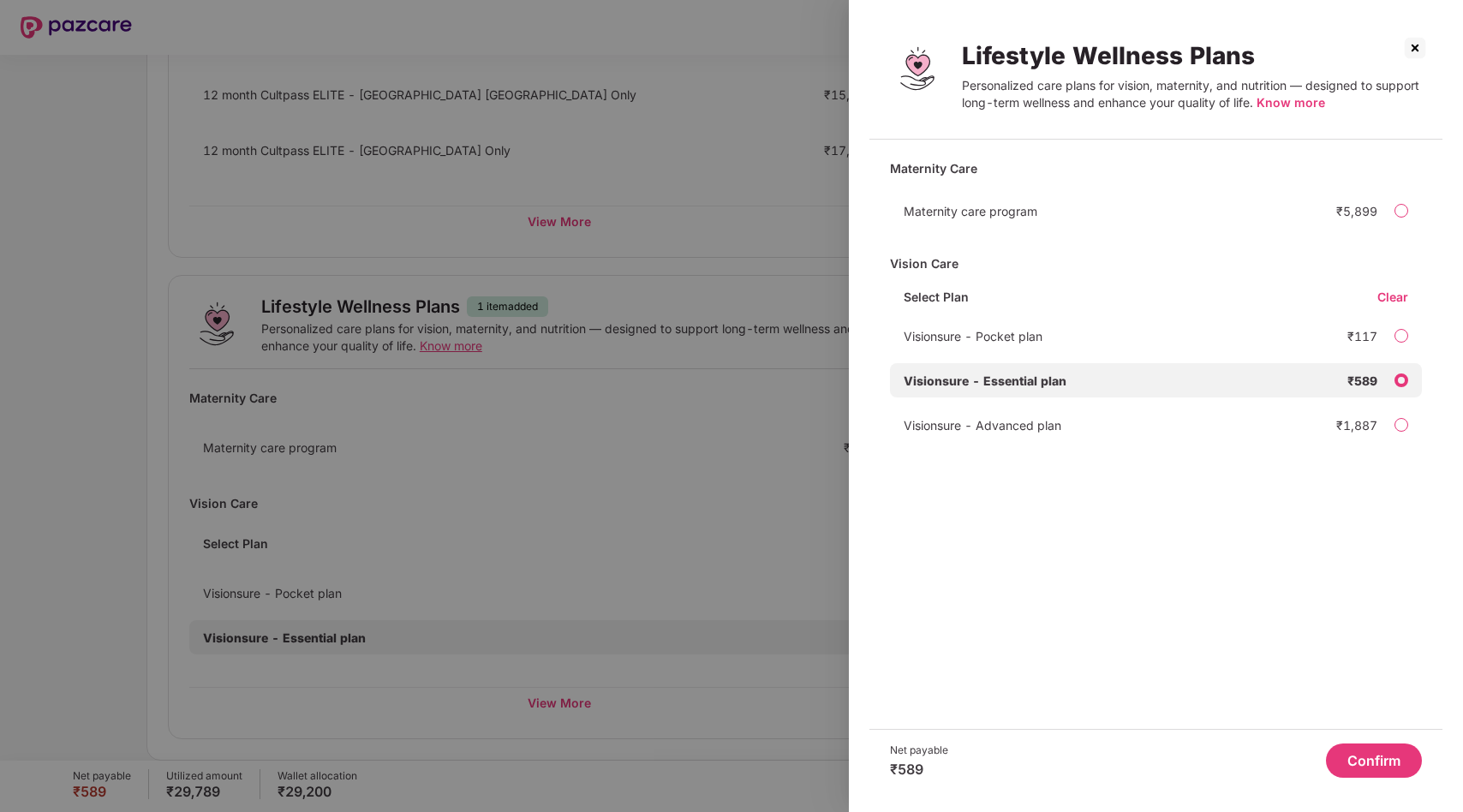
click at [1412, 53] on img at bounding box center [1415, 48] width 27 height 27
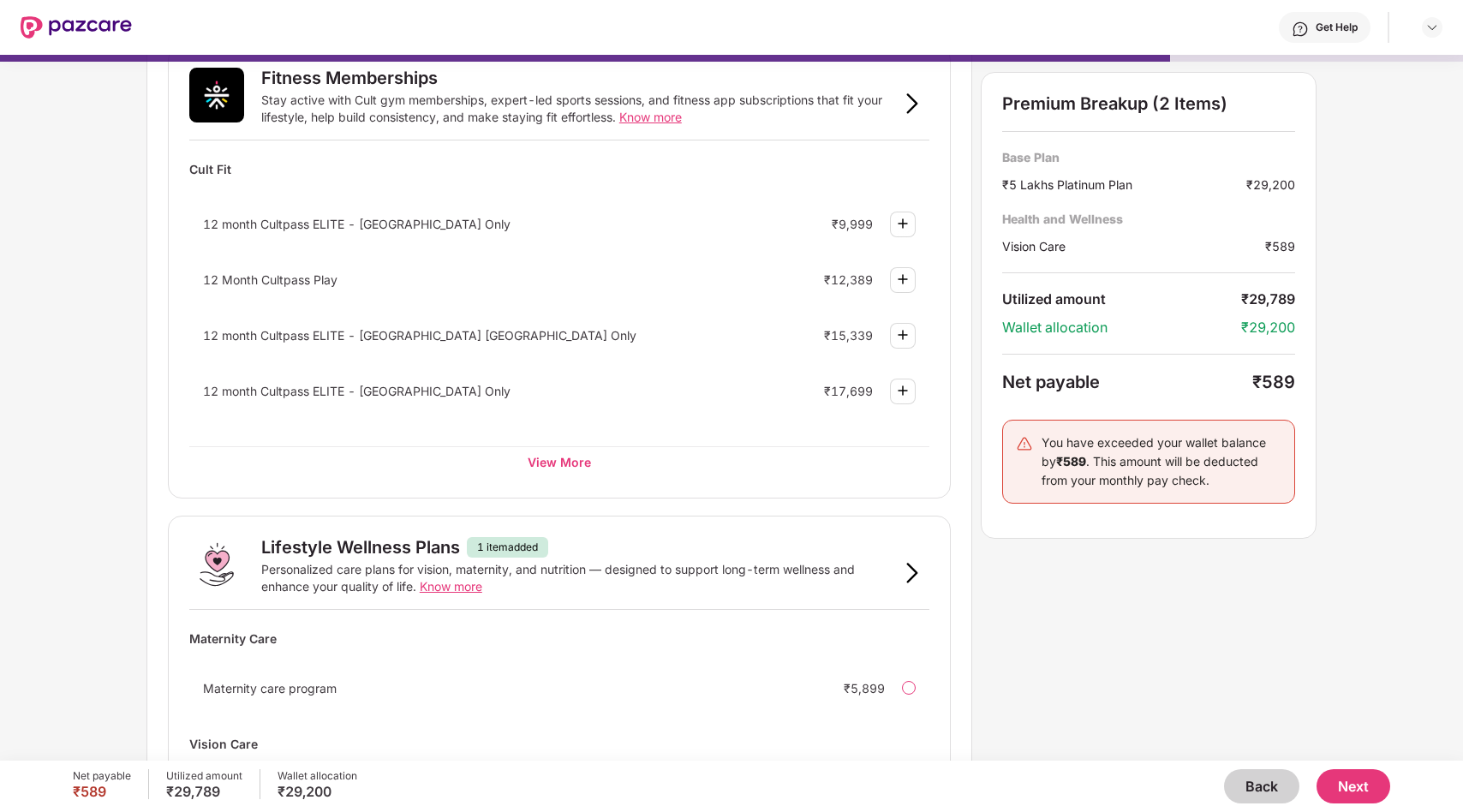
scroll to position [630, 0]
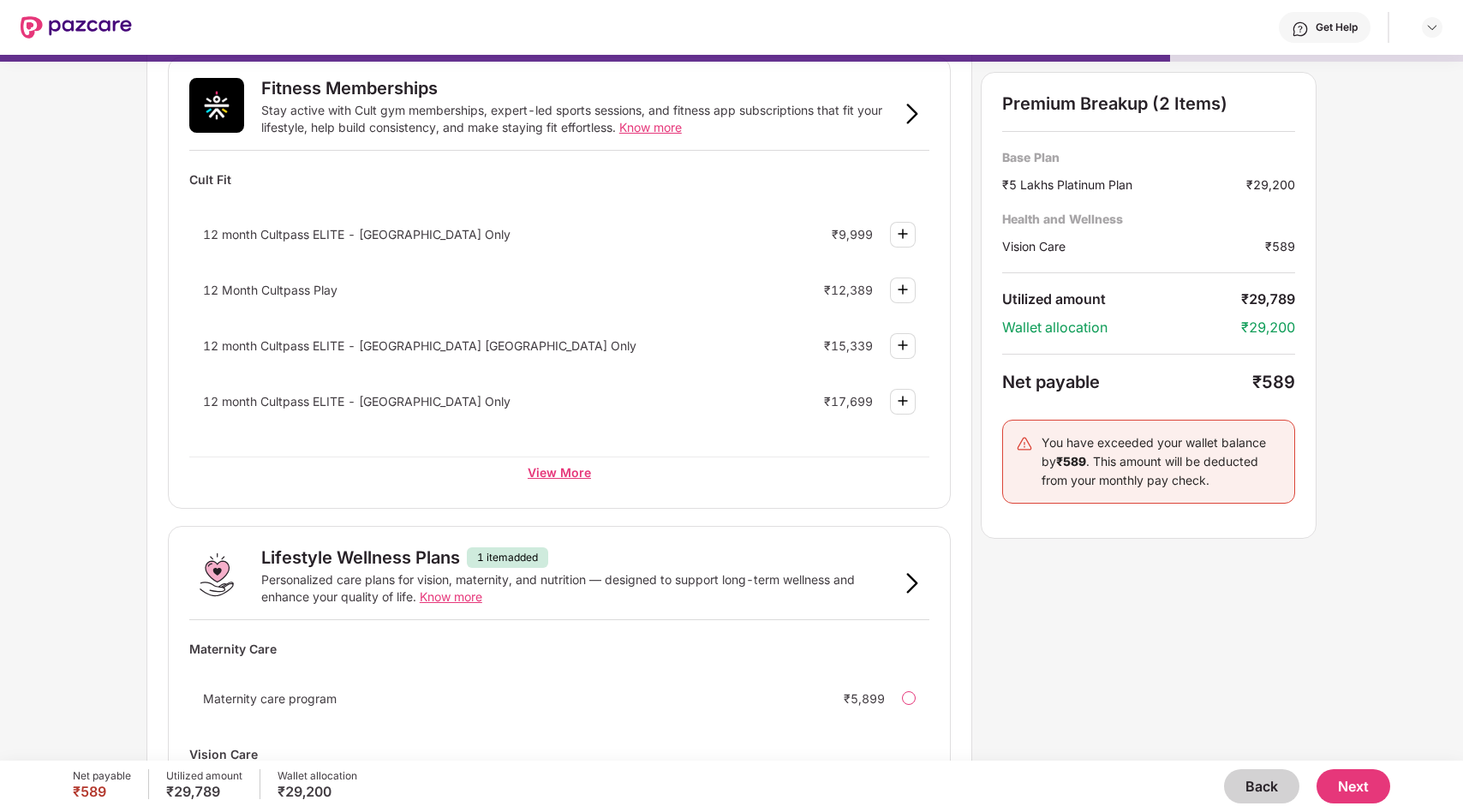
click at [535, 471] on div "View More" at bounding box center [559, 472] width 740 height 31
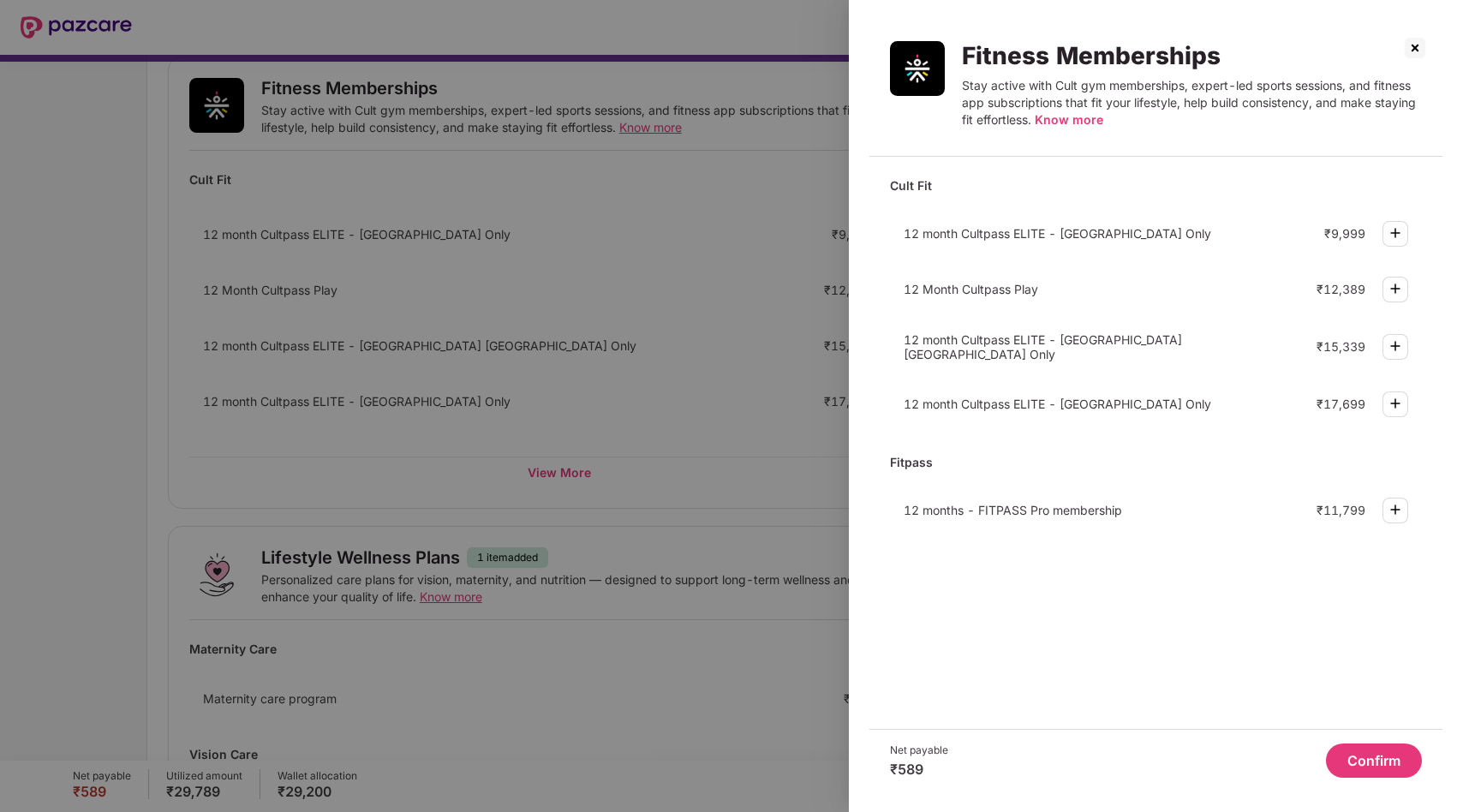
click at [1411, 50] on img at bounding box center [1415, 48] width 27 height 27
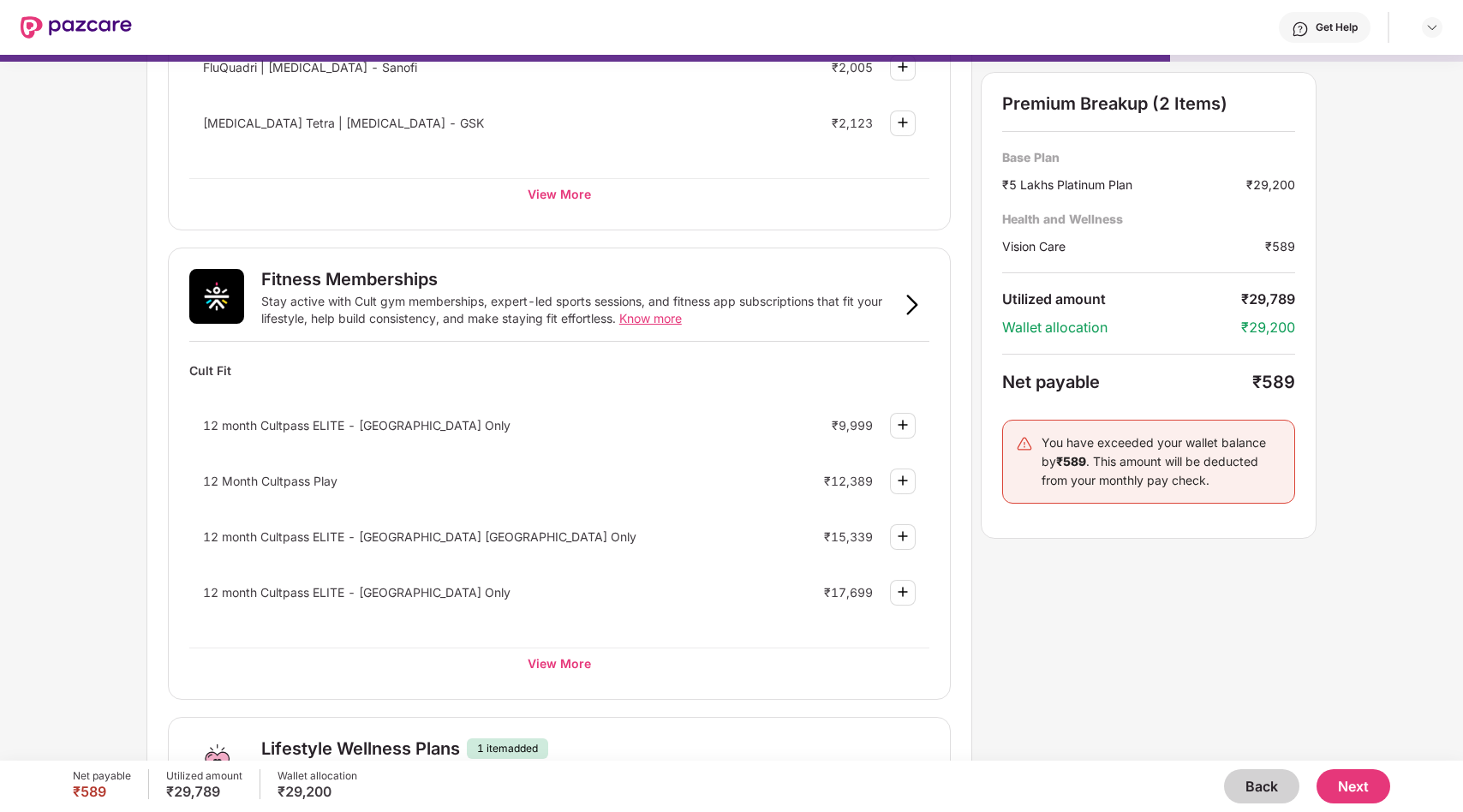
scroll to position [881, 0]
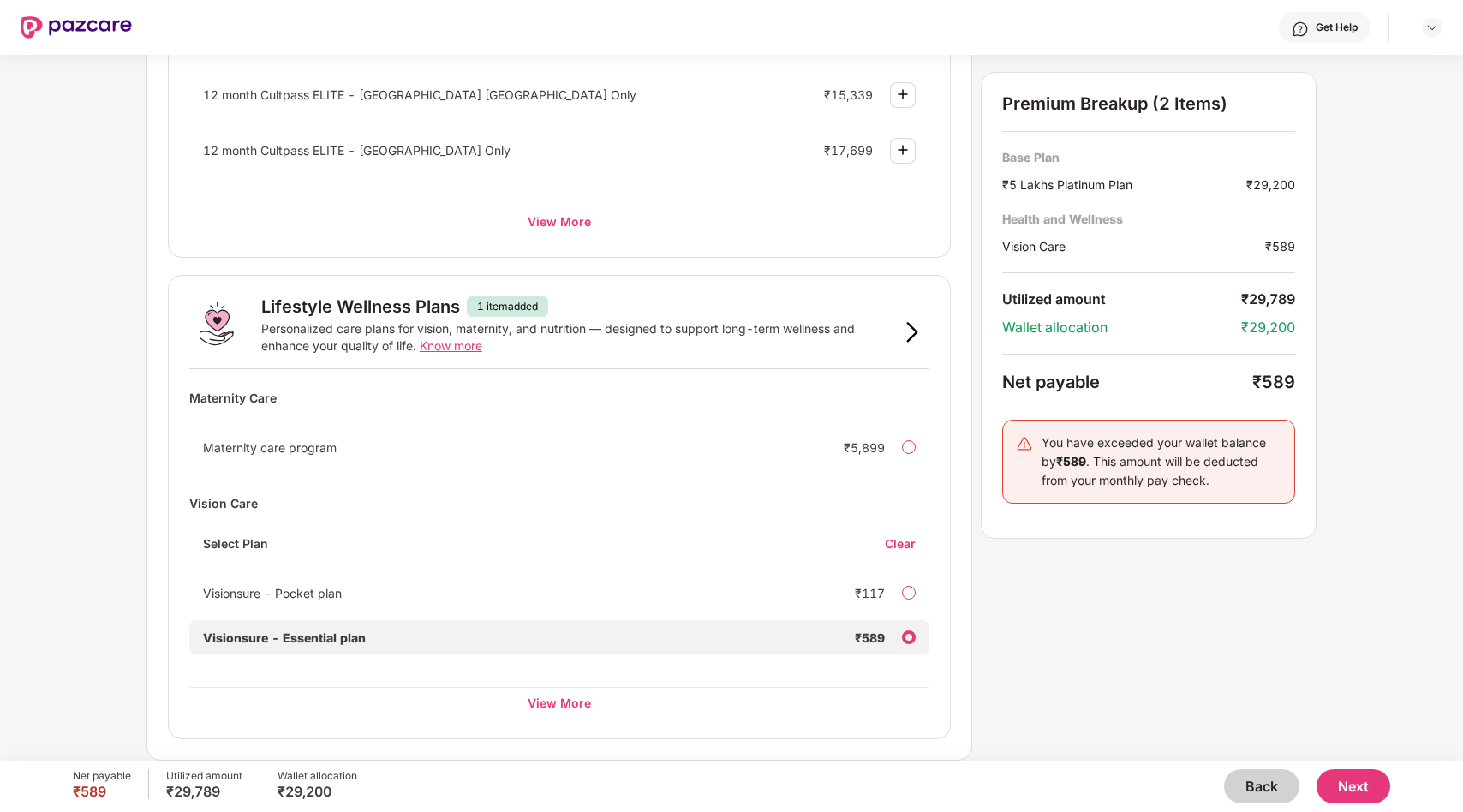
click at [908, 546] on div "Clear" at bounding box center [908, 543] width 45 height 17
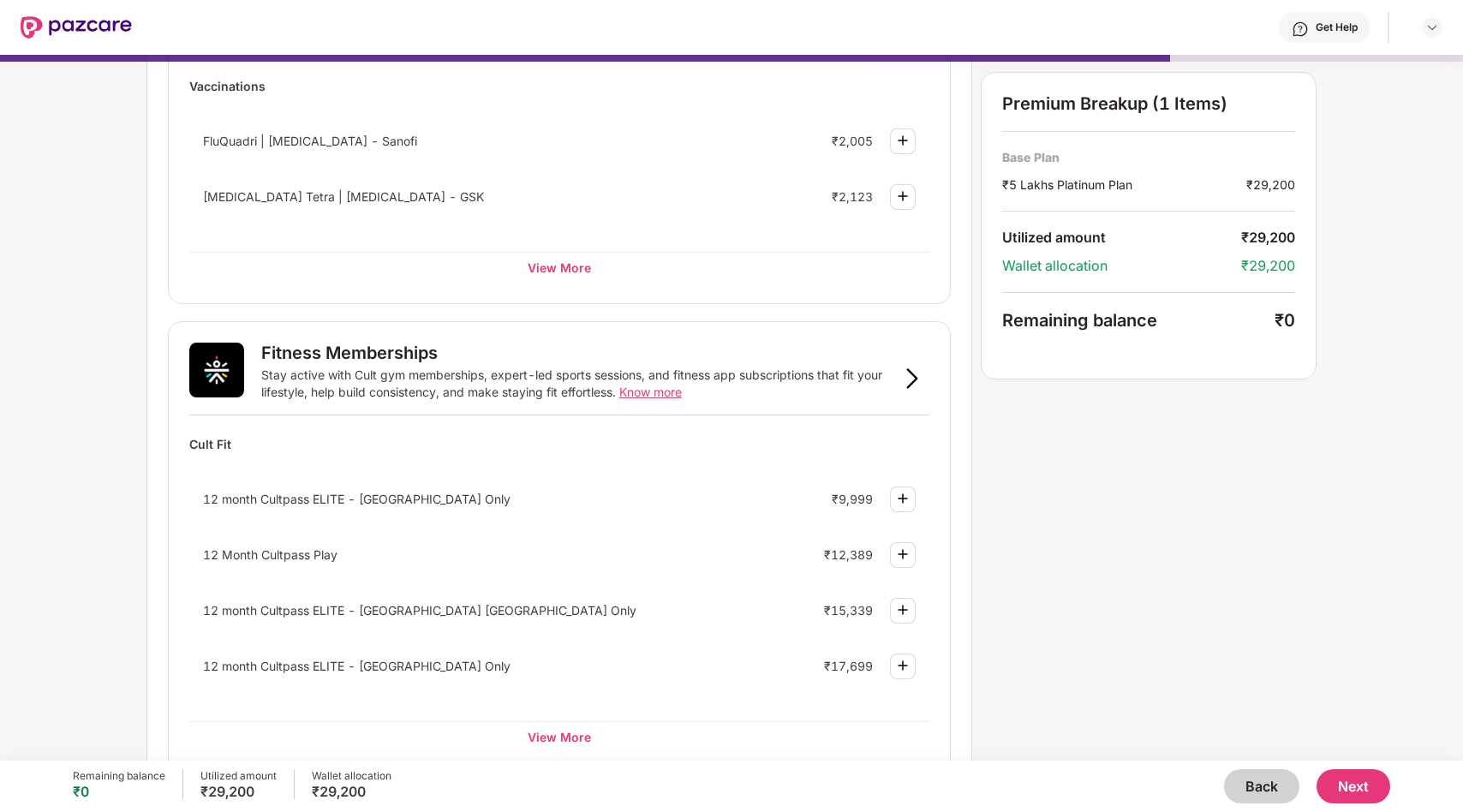
scroll to position [0, 0]
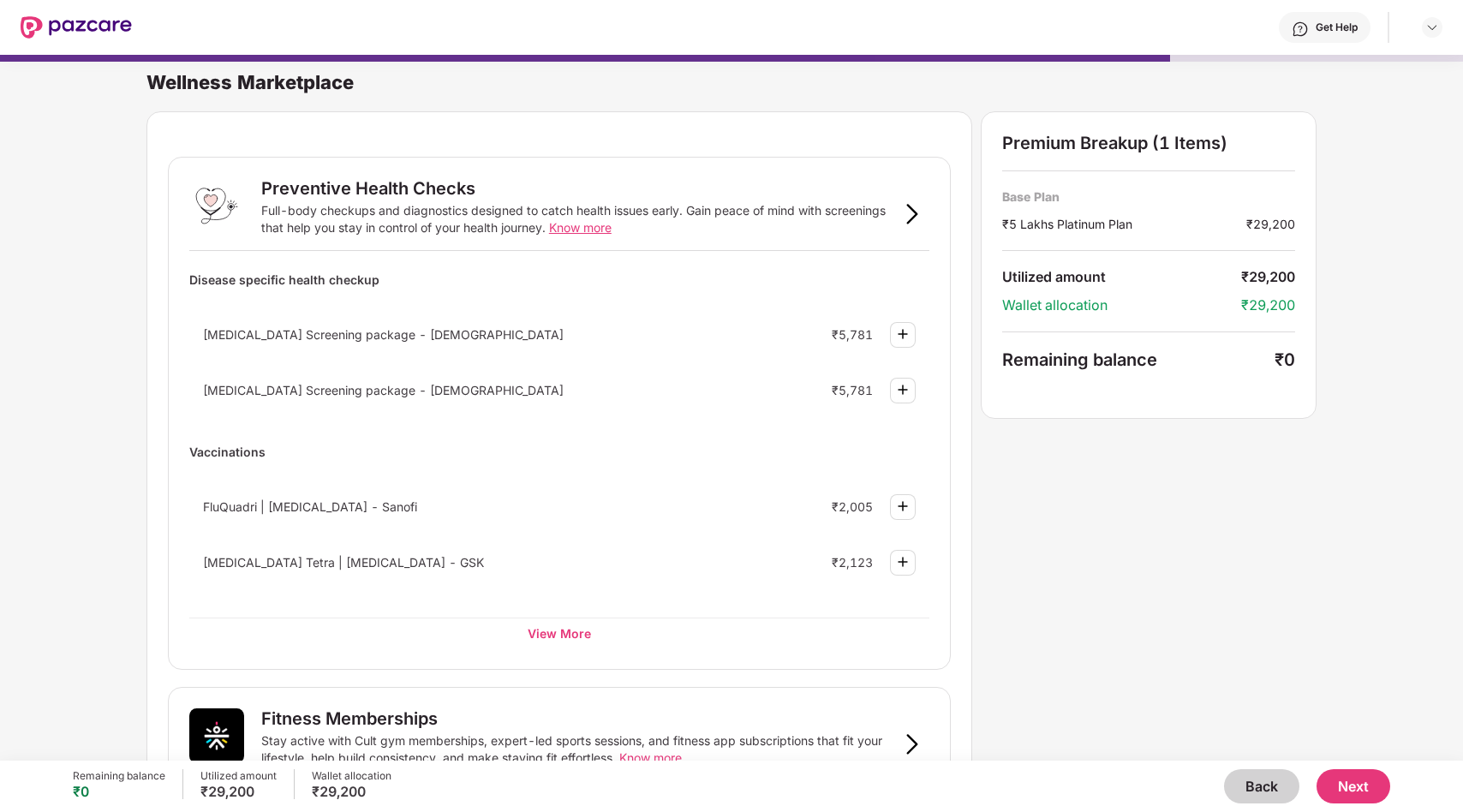
click at [1361, 781] on button "Next" at bounding box center [1353, 786] width 73 height 34
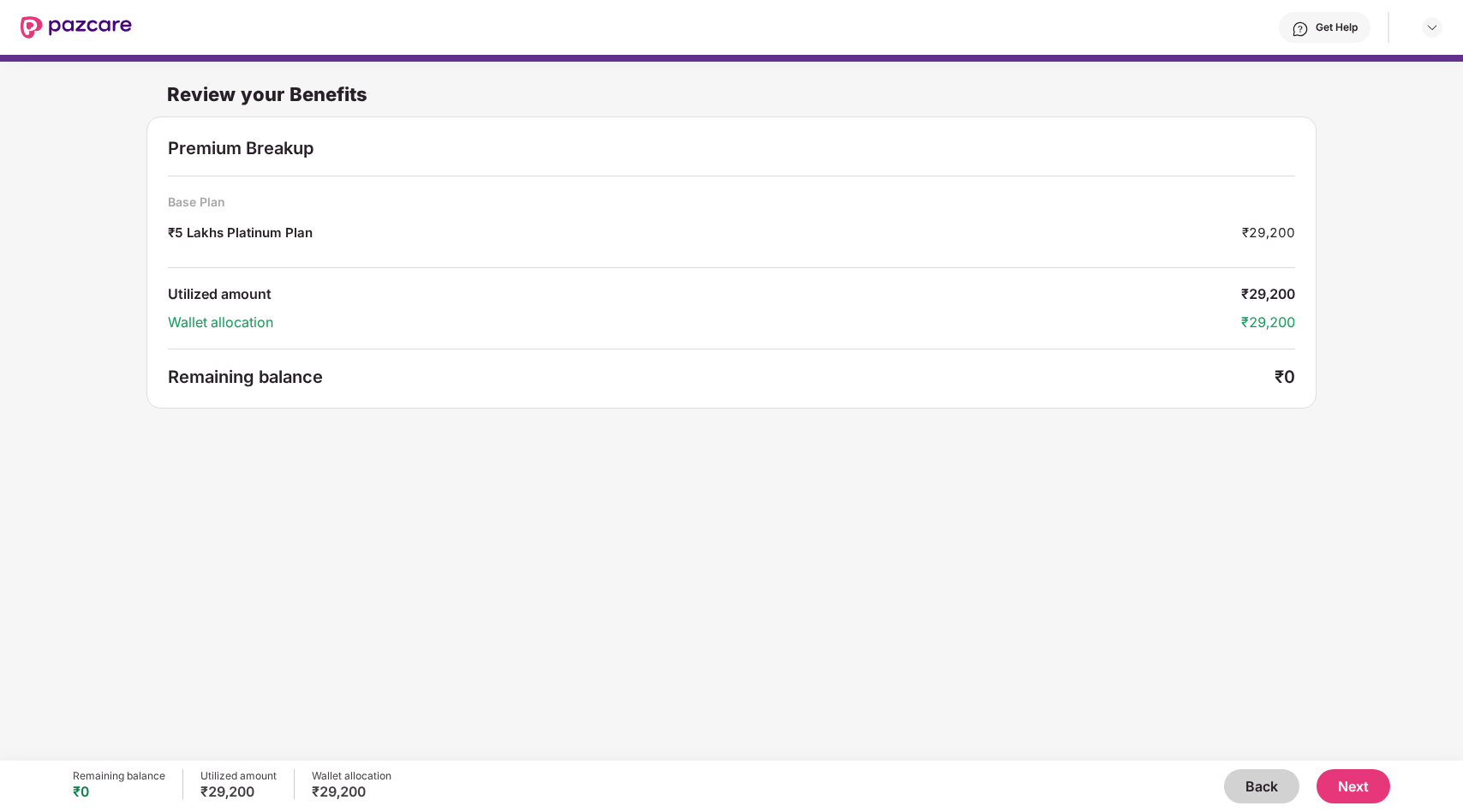
click at [1363, 774] on button "Next" at bounding box center [1353, 786] width 73 height 34
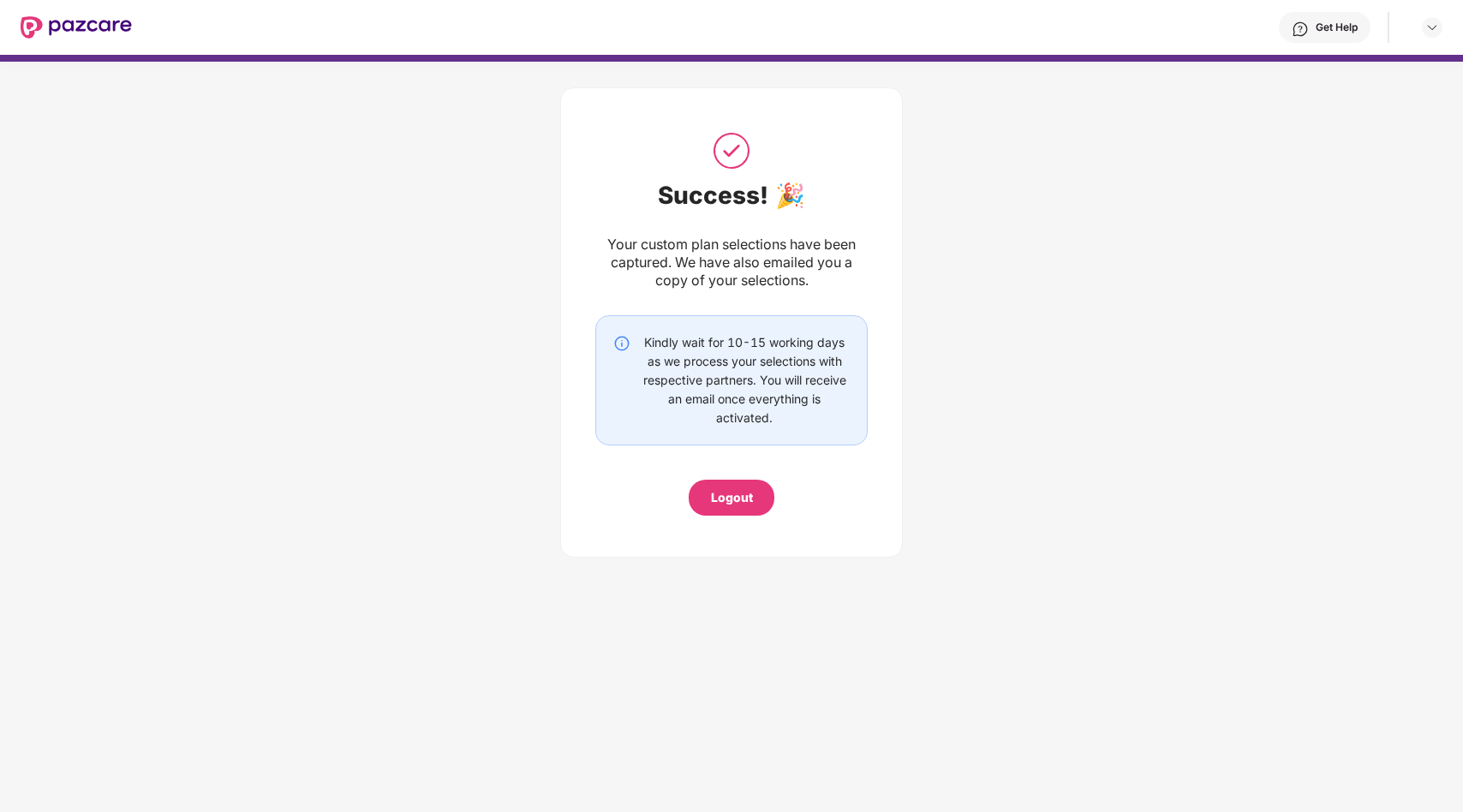
click at [748, 500] on div "Logout" at bounding box center [732, 497] width 42 height 19
